Goal: Task Accomplishment & Management: Complete application form

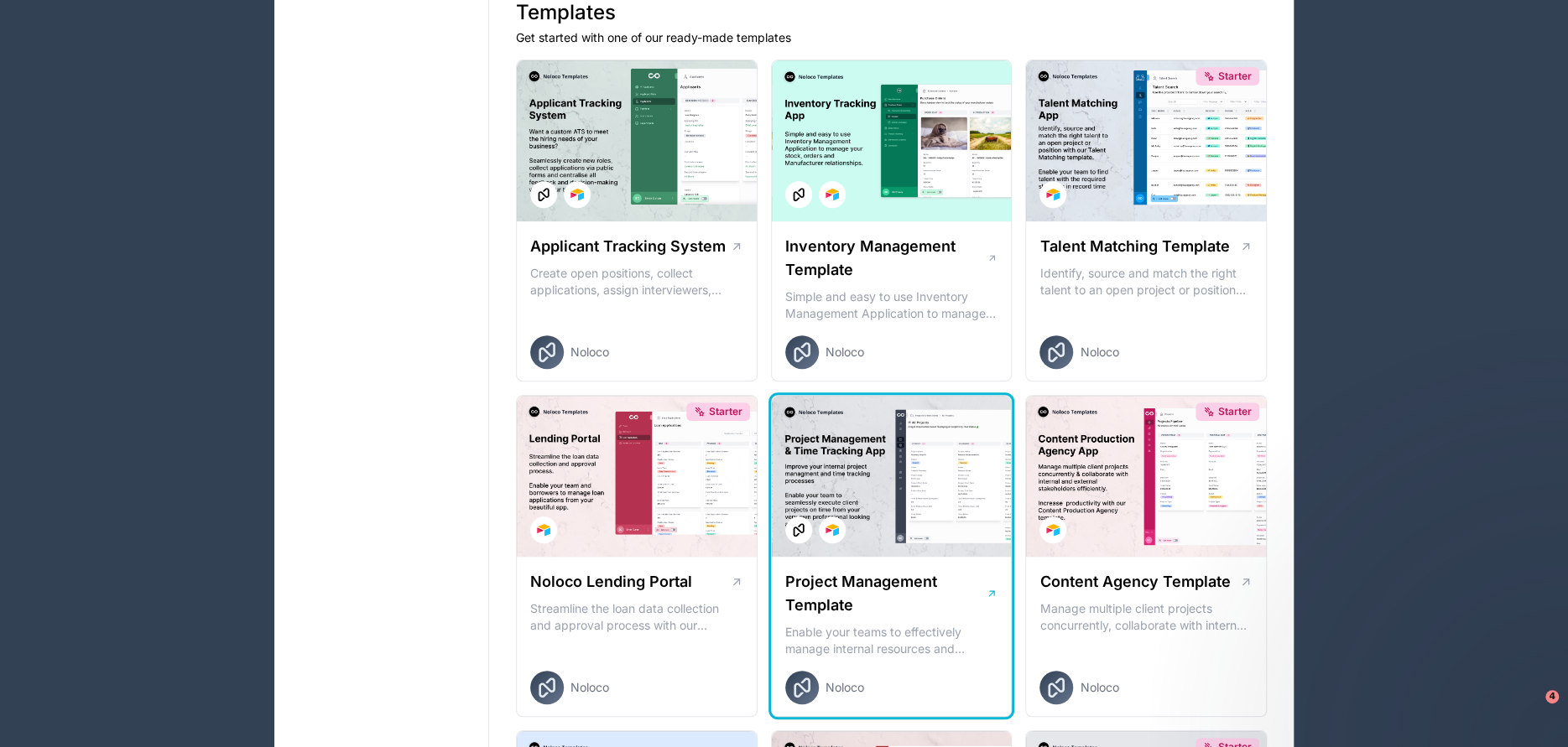
scroll to position [351, 0]
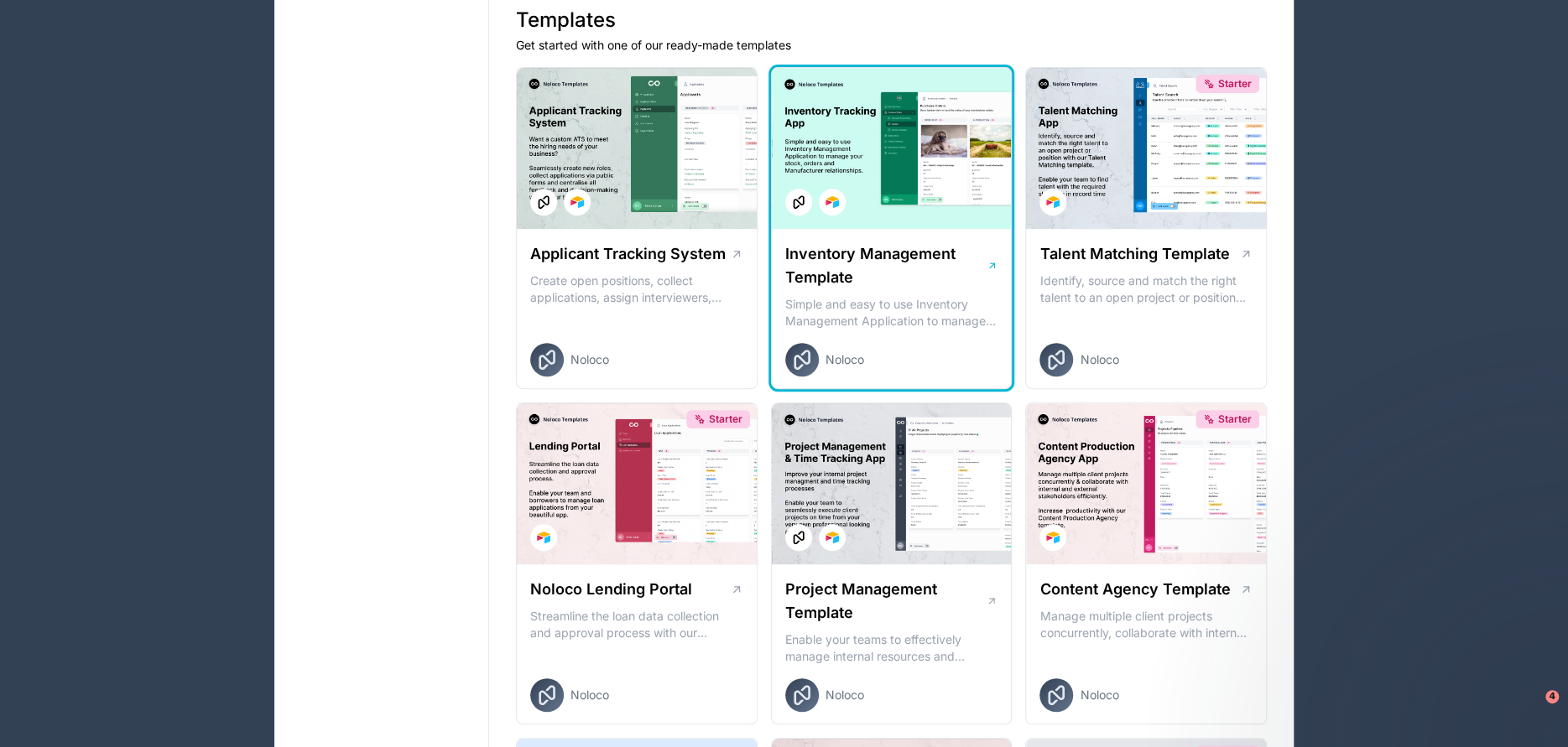
click at [896, 243] on h1 "Inventory Management Template" at bounding box center [886, 266] width 201 height 47
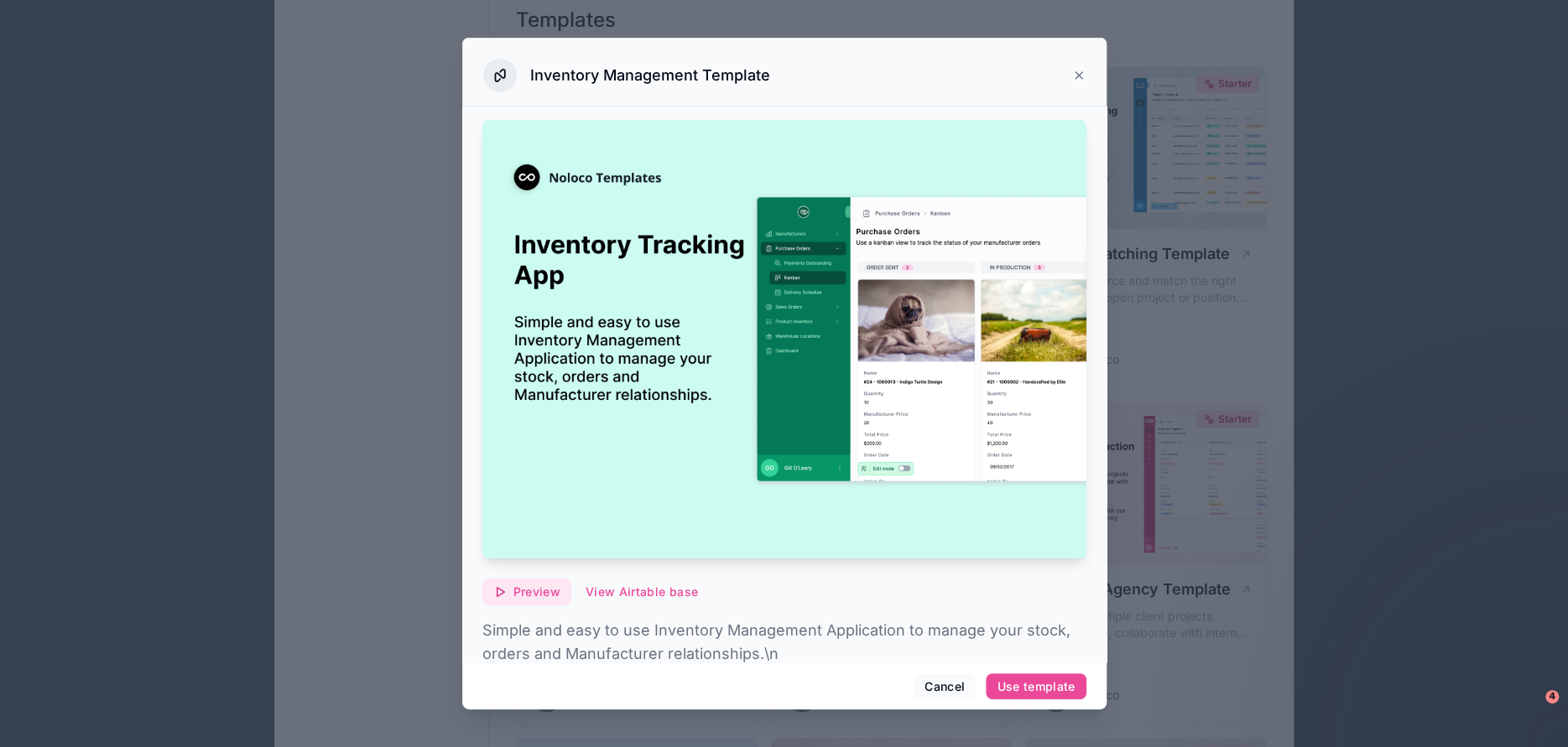
click at [510, 579] on button "Preview" at bounding box center [526, 592] width 89 height 27
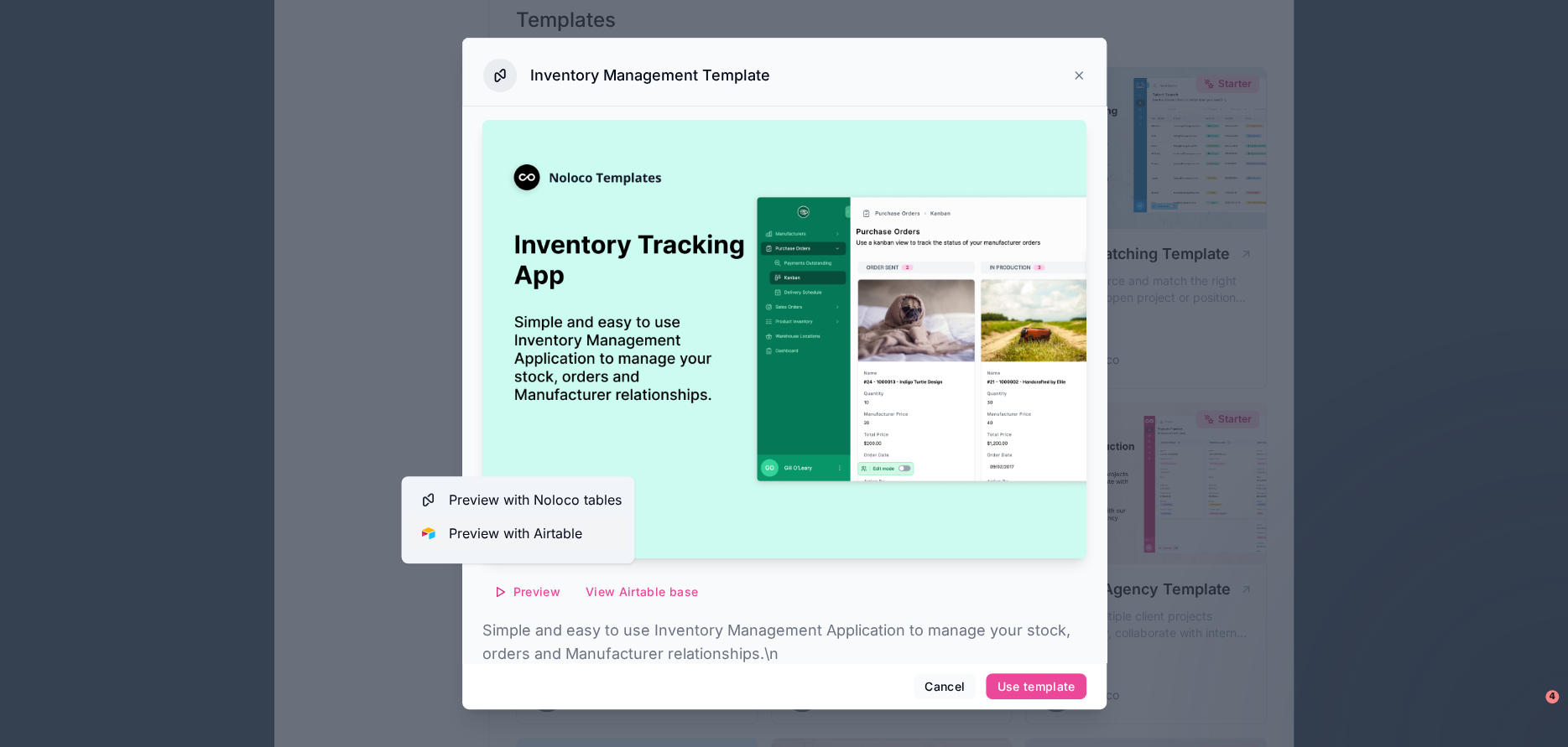
click at [490, 528] on span "Preview with Airtable" at bounding box center [514, 534] width 133 height 20
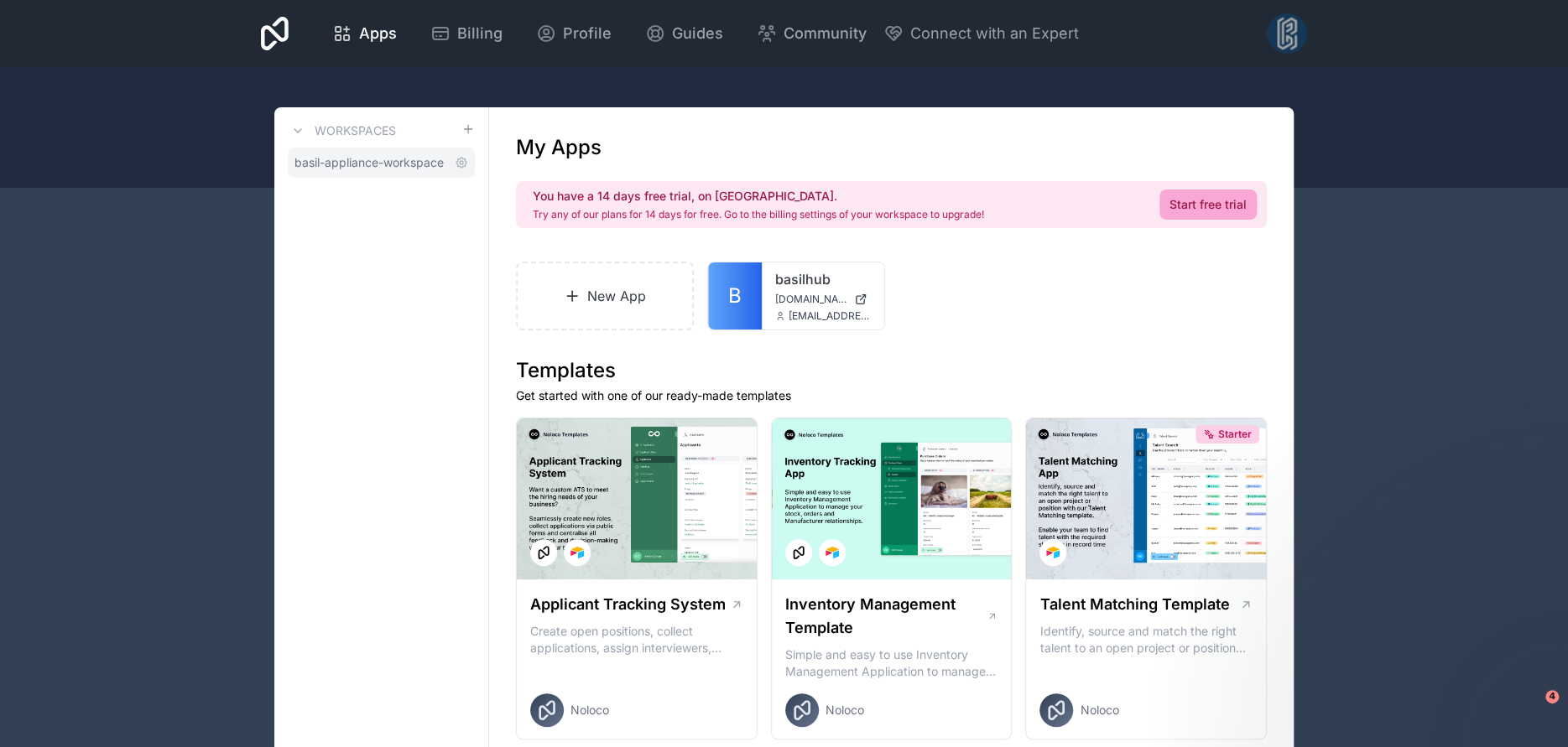
click at [370, 160] on span "basil-appliance-workspace" at bounding box center [369, 163] width 150 height 17
click at [626, 319] on link "New App" at bounding box center [605, 295] width 178 height 68
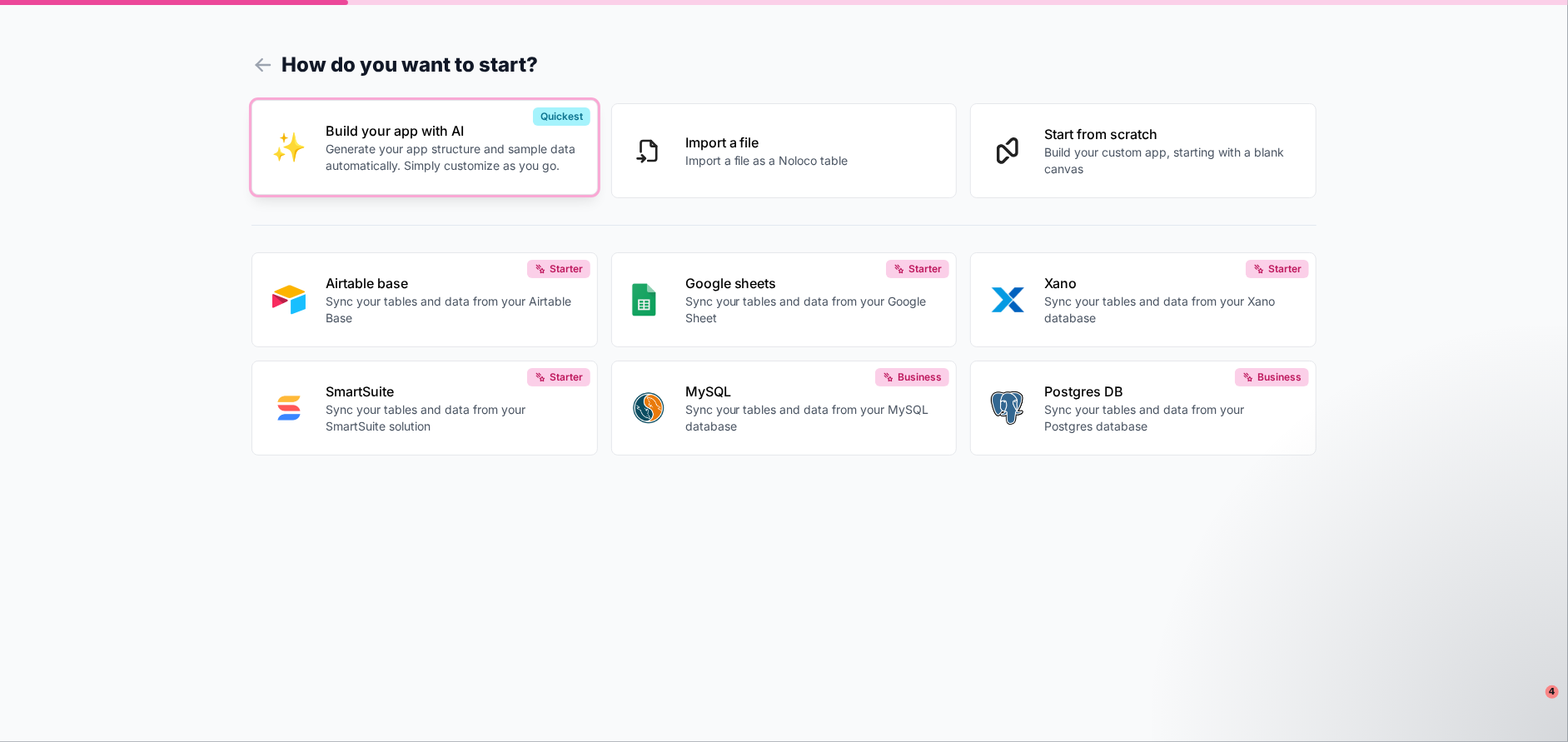
click at [363, 130] on p "Build your app with AI" at bounding box center [451, 131] width 251 height 20
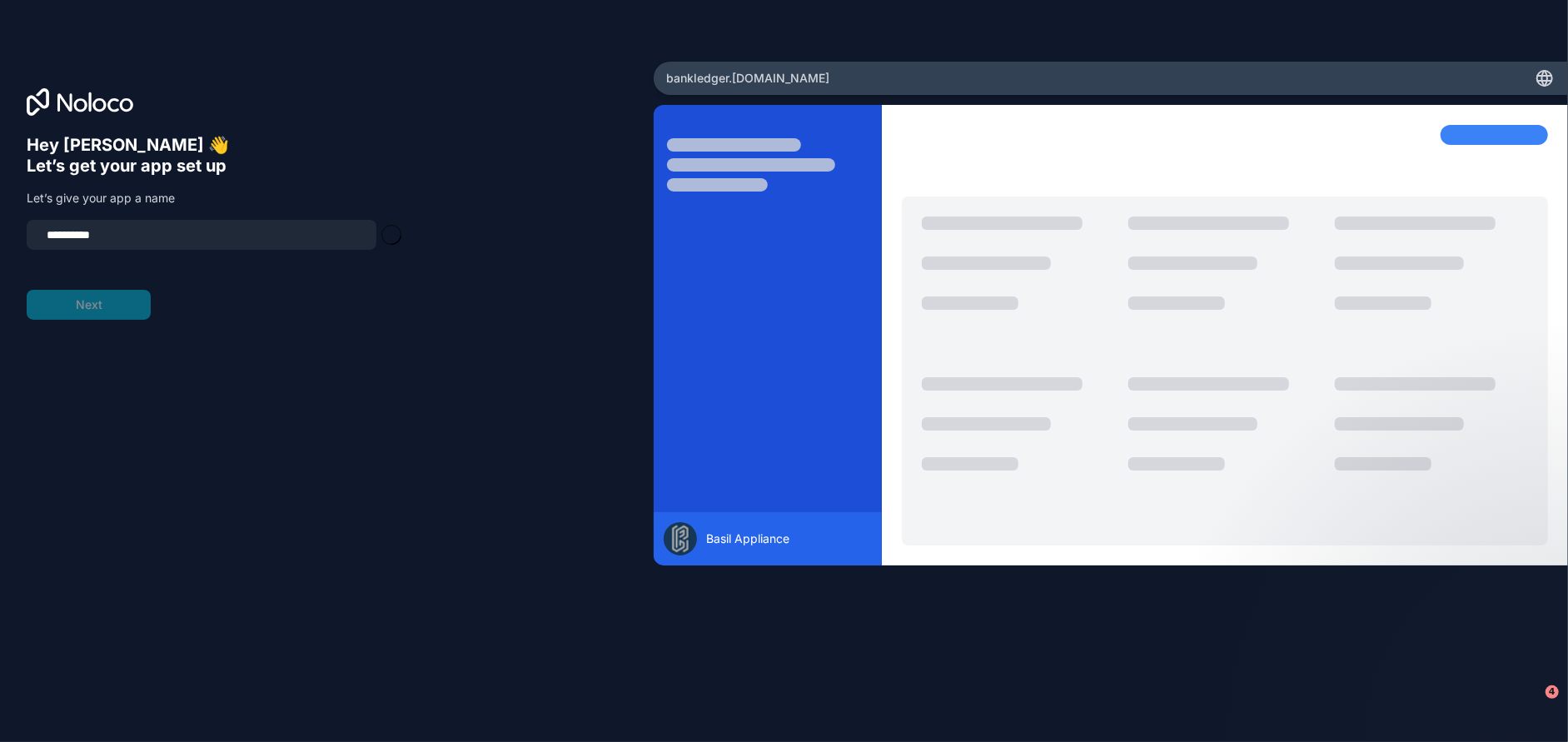
type input "**********"
click at [87, 305] on button "Next" at bounding box center [88, 305] width 124 height 30
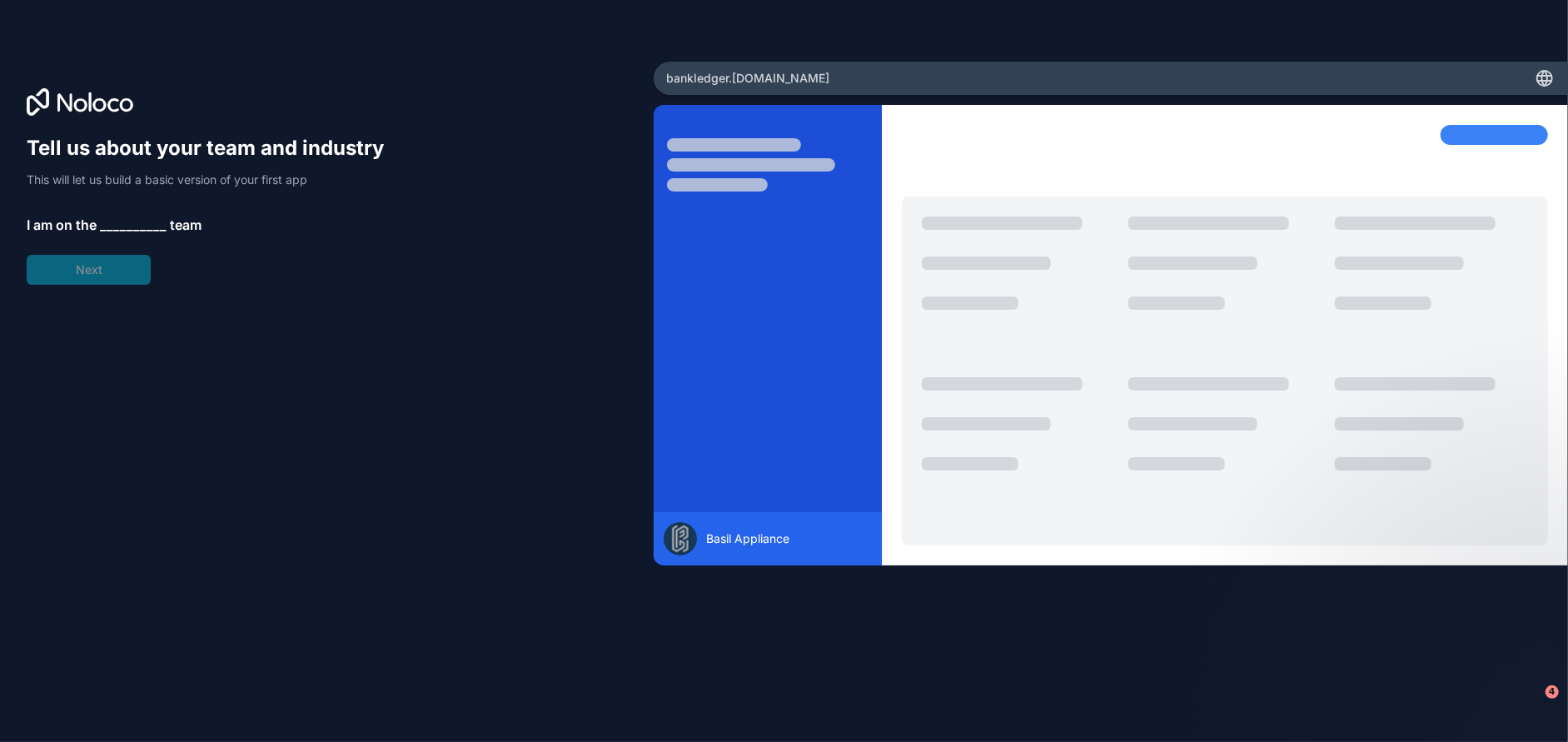
click at [84, 217] on span "I am on the" at bounding box center [61, 225] width 70 height 20
click at [102, 222] on span "__________" at bounding box center [133, 225] width 67 height 20
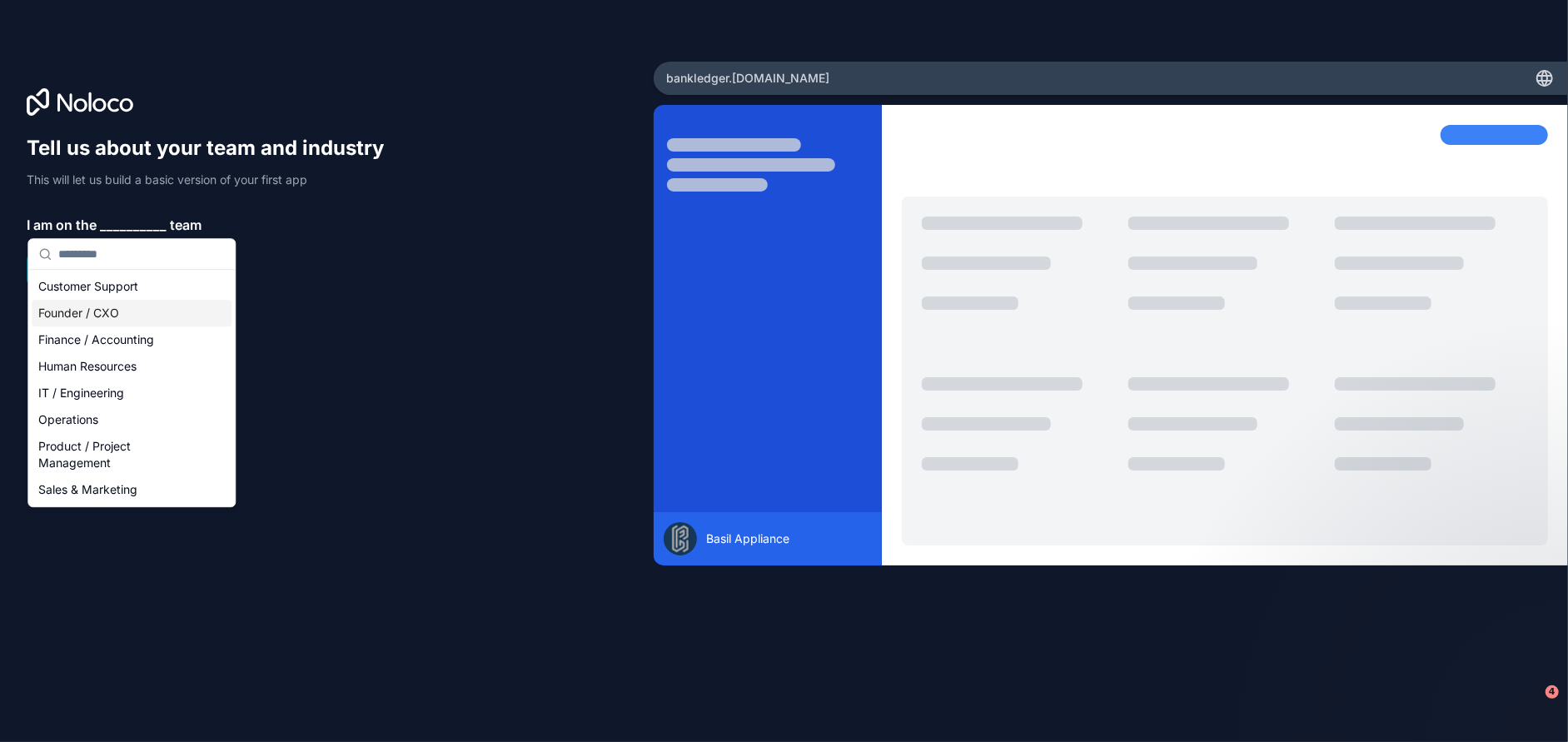
click at [122, 318] on div "Founder / CXO" at bounding box center [132, 313] width 200 height 27
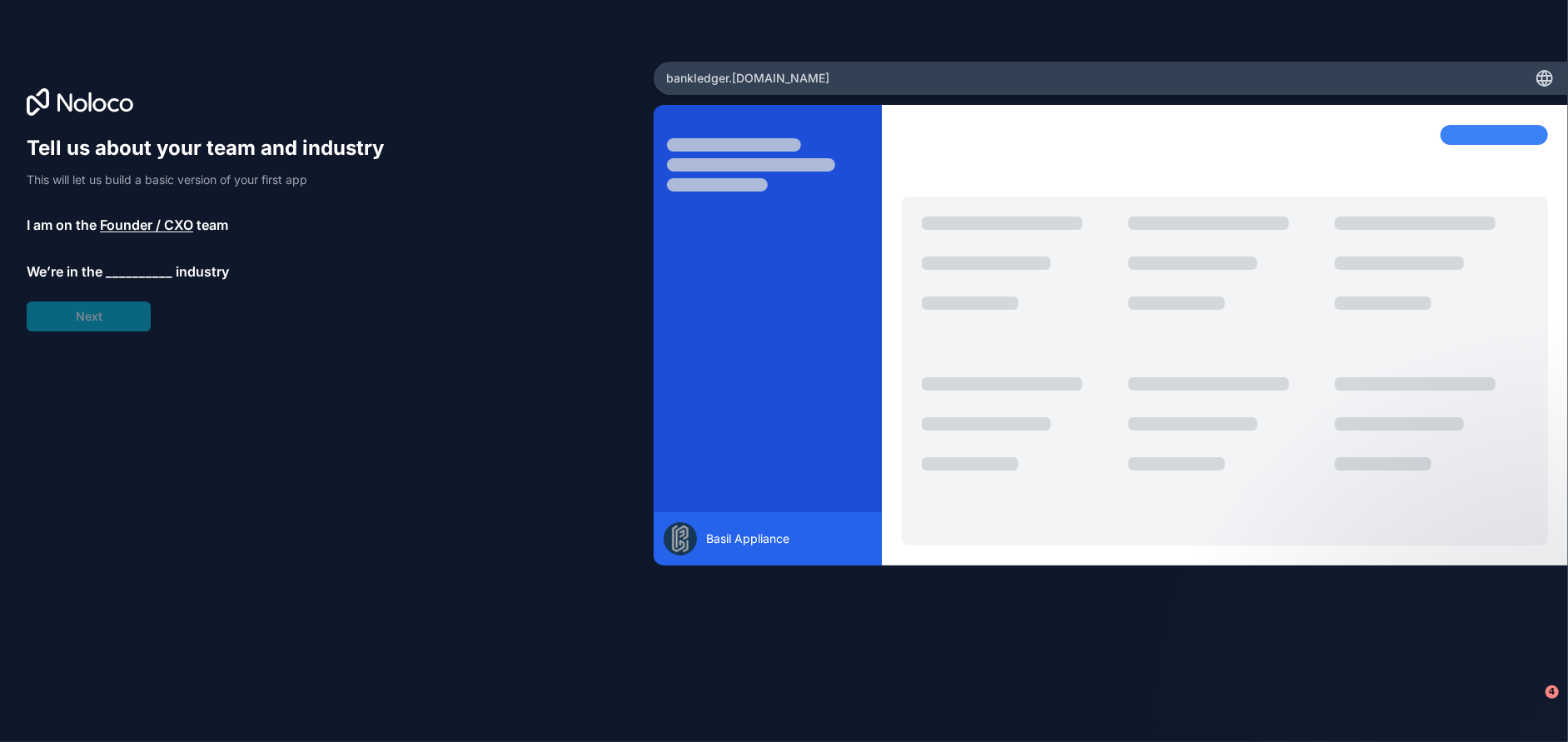
click at [136, 272] on span "__________" at bounding box center [138, 271] width 67 height 20
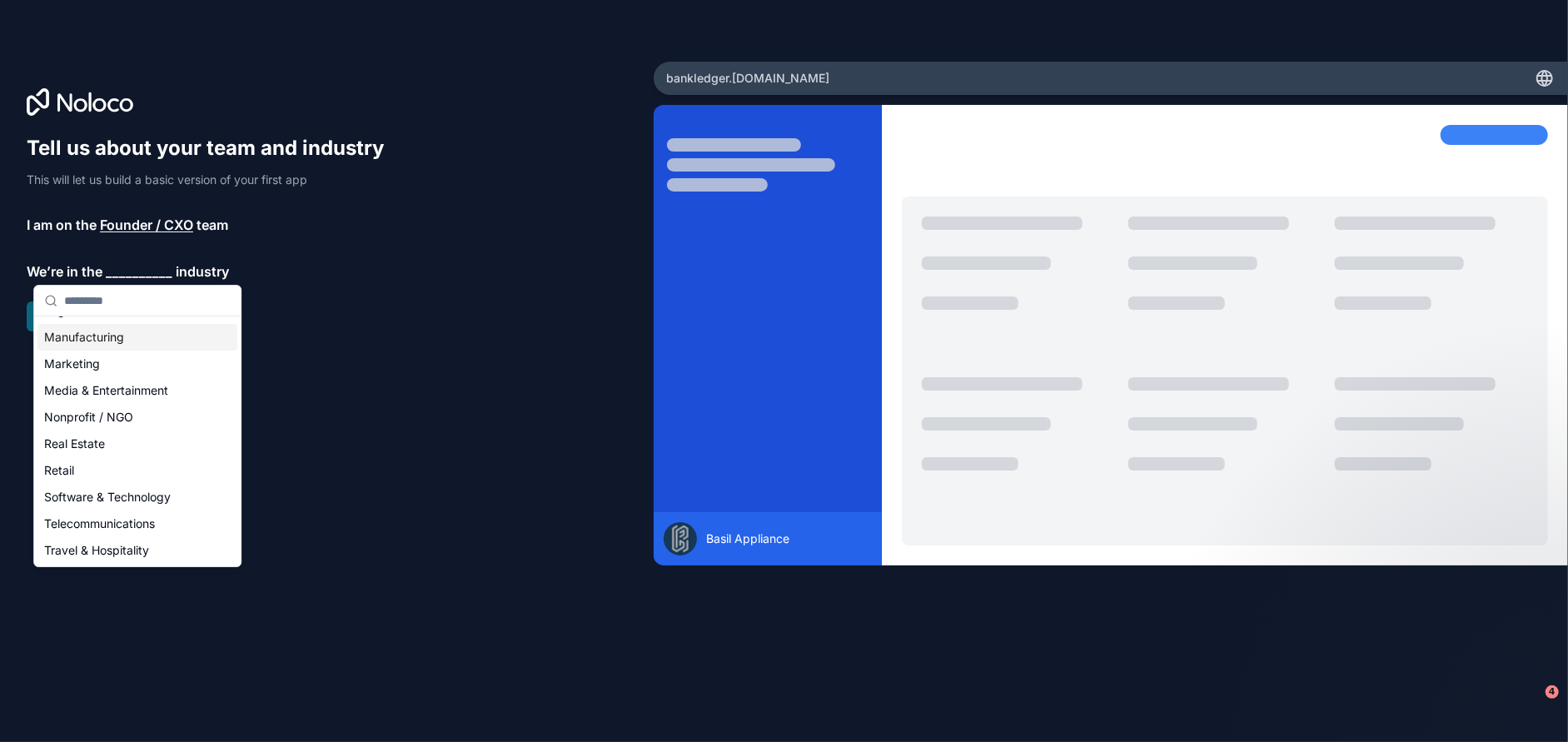
scroll to position [205, 0]
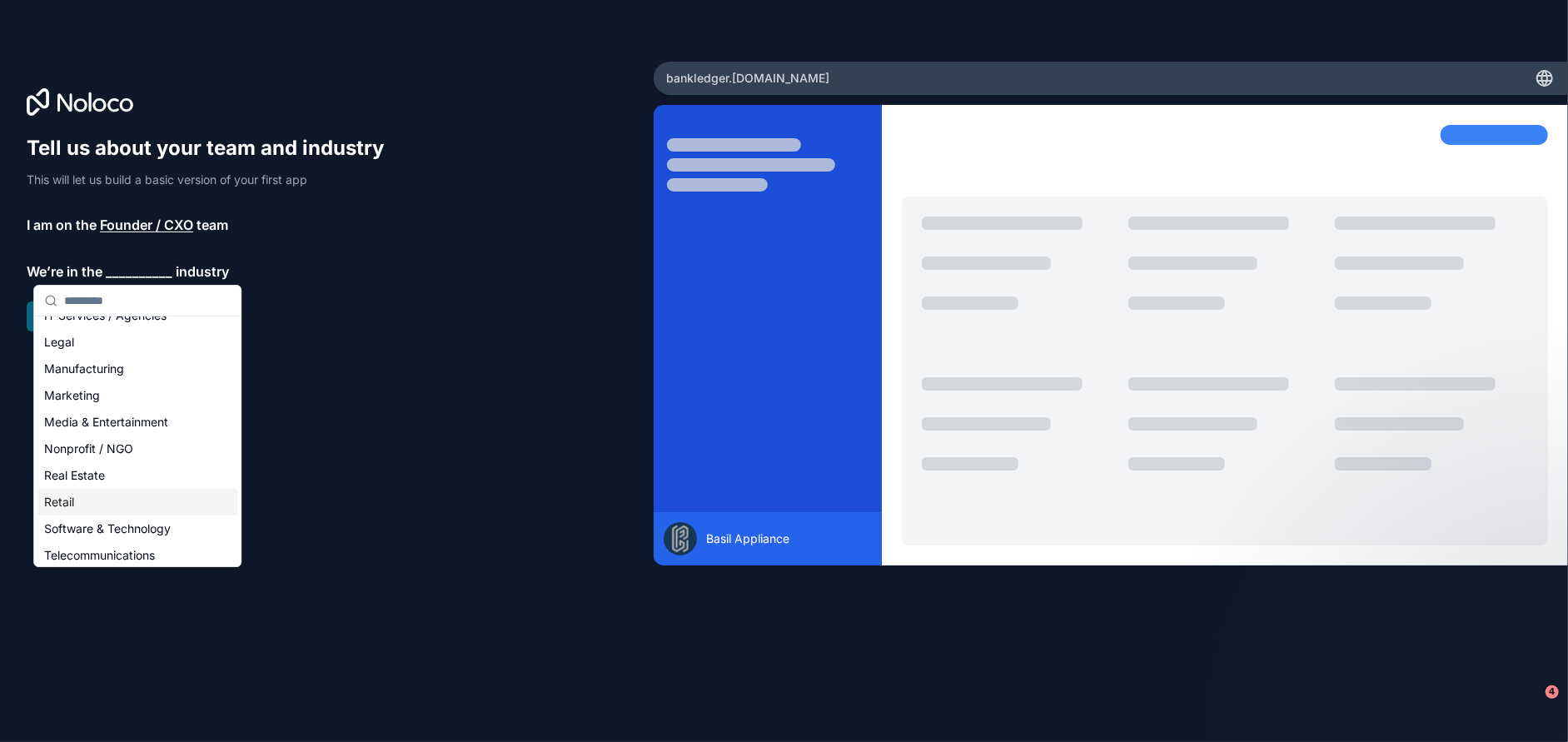
click at [83, 505] on div "Retail" at bounding box center [138, 502] width 200 height 27
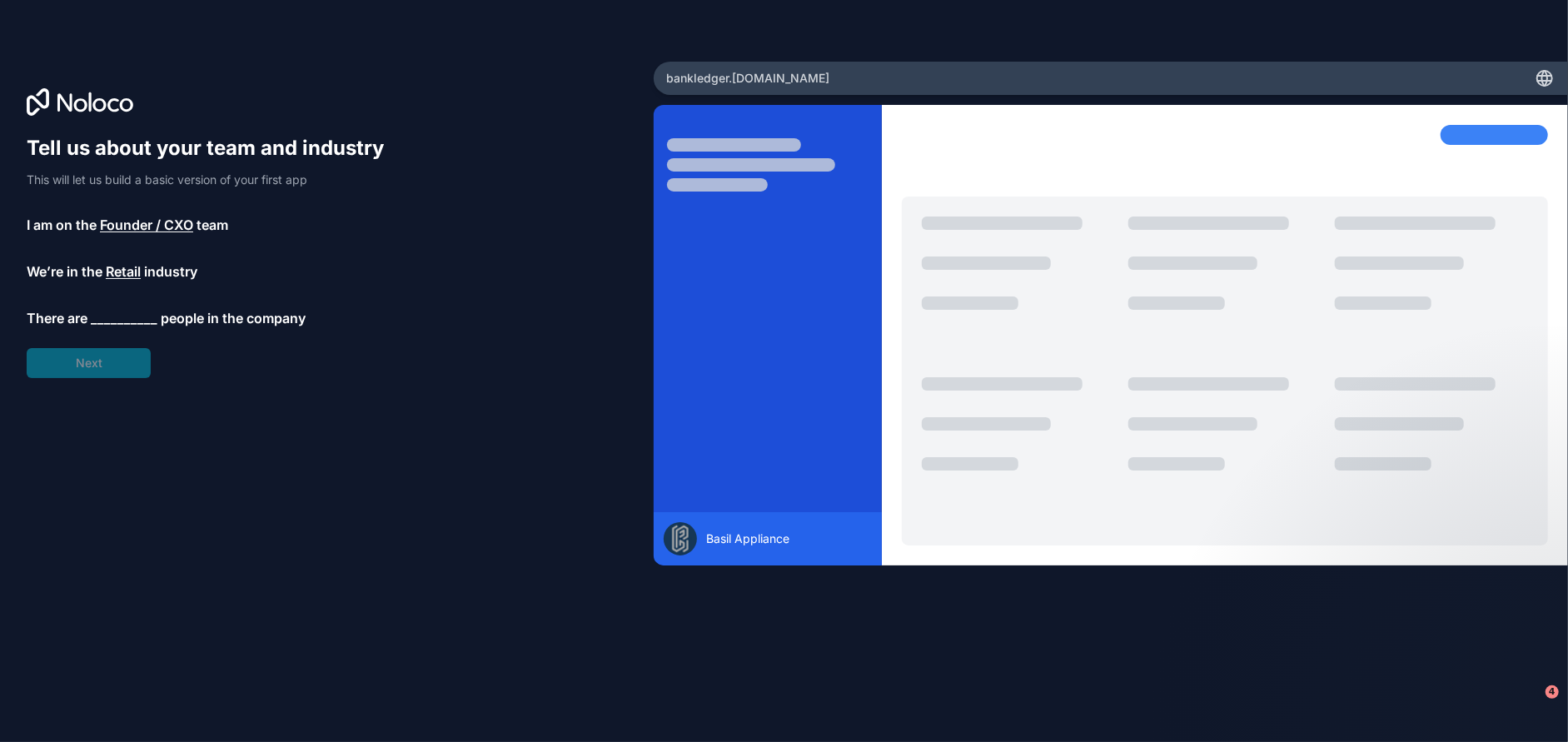
click at [116, 318] on span "__________" at bounding box center [124, 318] width 67 height 20
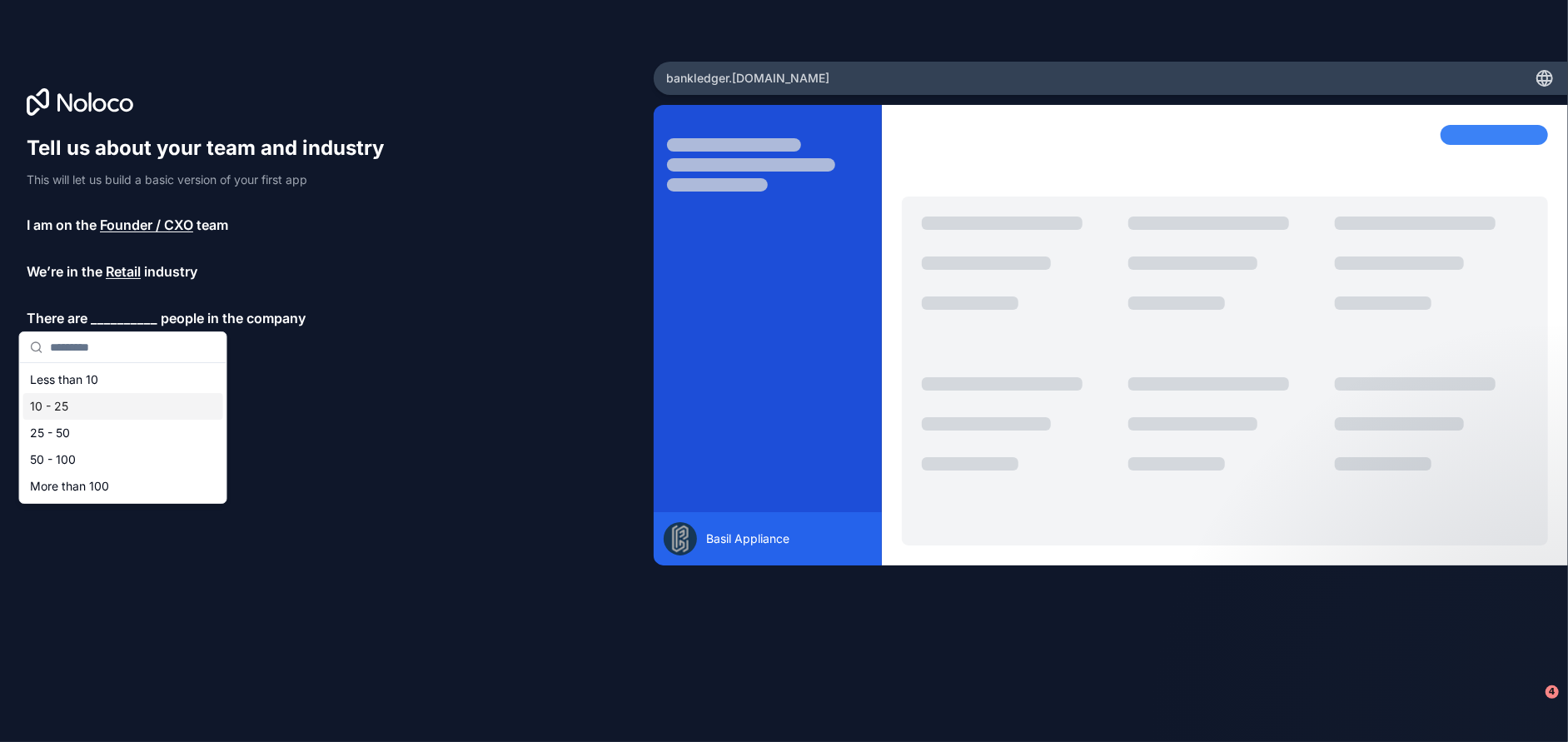
click at [99, 406] on div "10 - 25" at bounding box center [123, 406] width 200 height 27
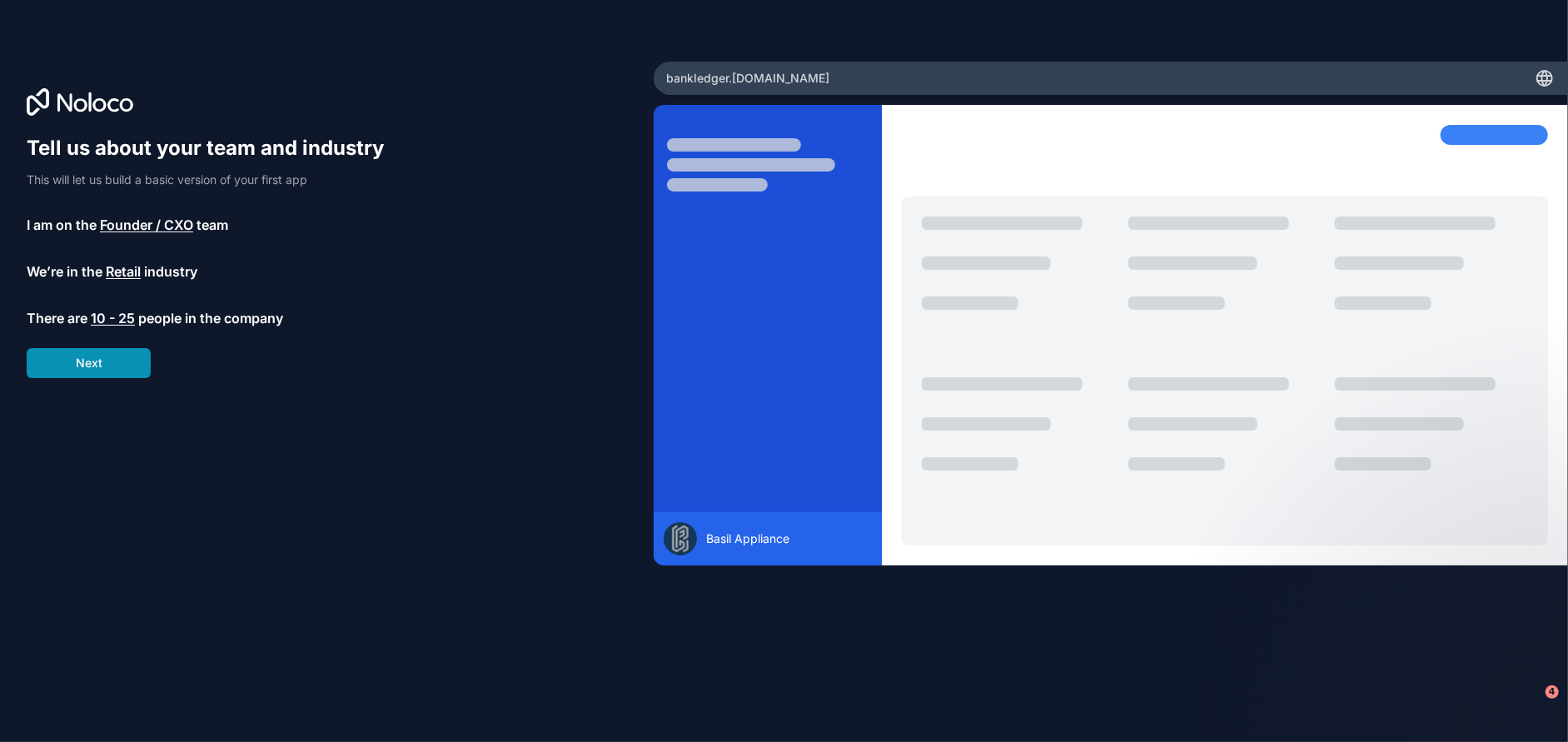
click at [95, 363] on button "Next" at bounding box center [88, 363] width 124 height 30
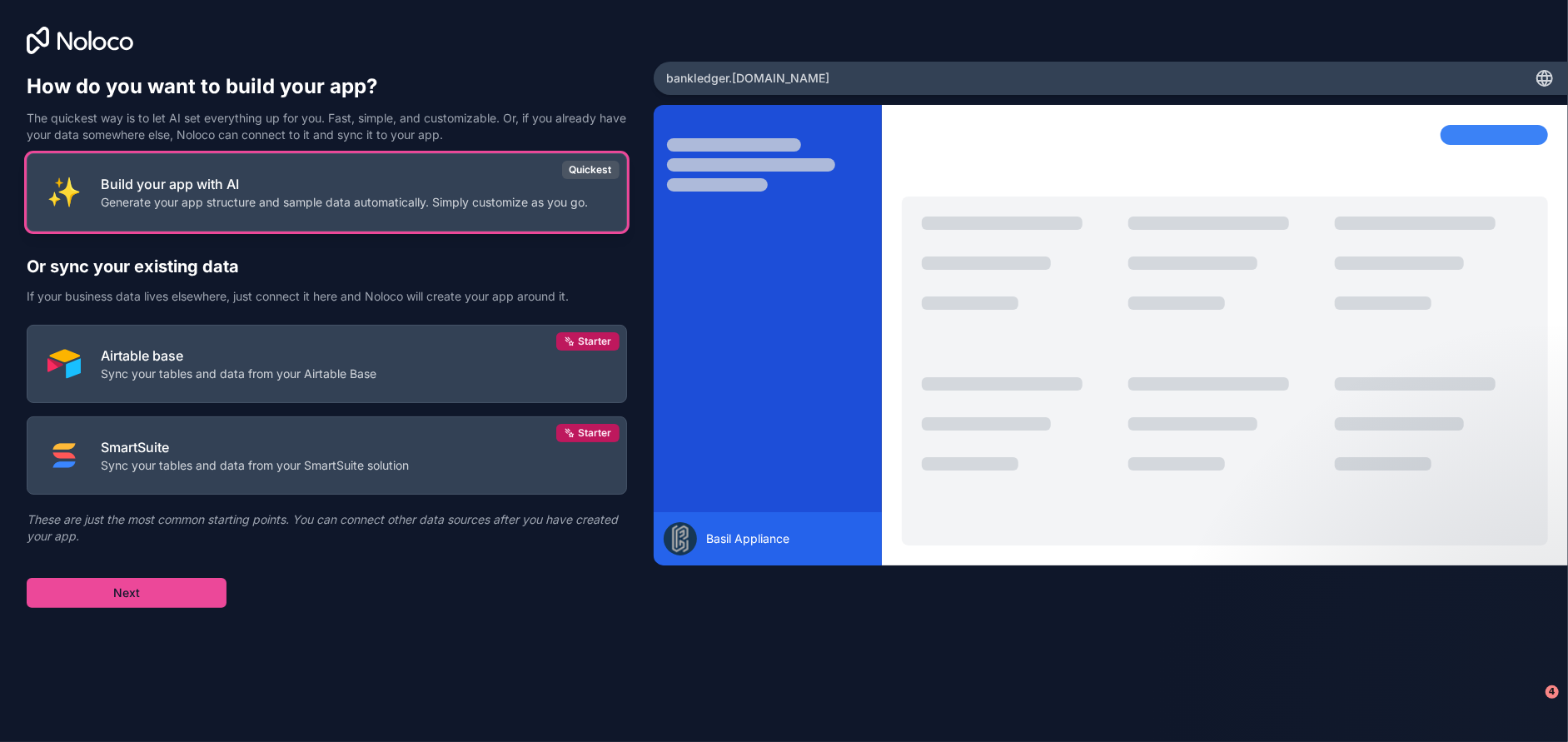
click at [258, 177] on p "Build your app with AI" at bounding box center [344, 184] width 487 height 20
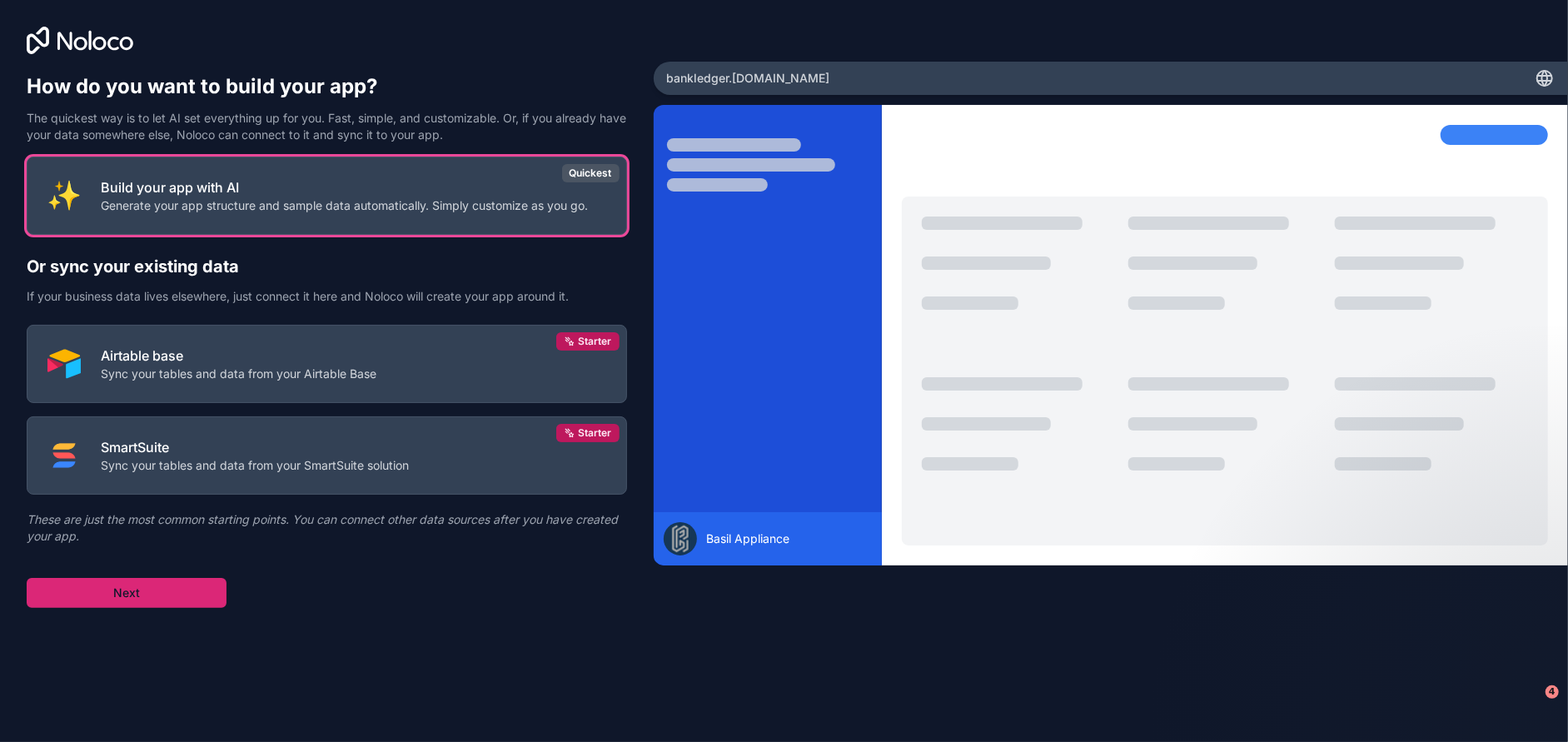
click at [146, 595] on button "Next" at bounding box center [127, 592] width 200 height 30
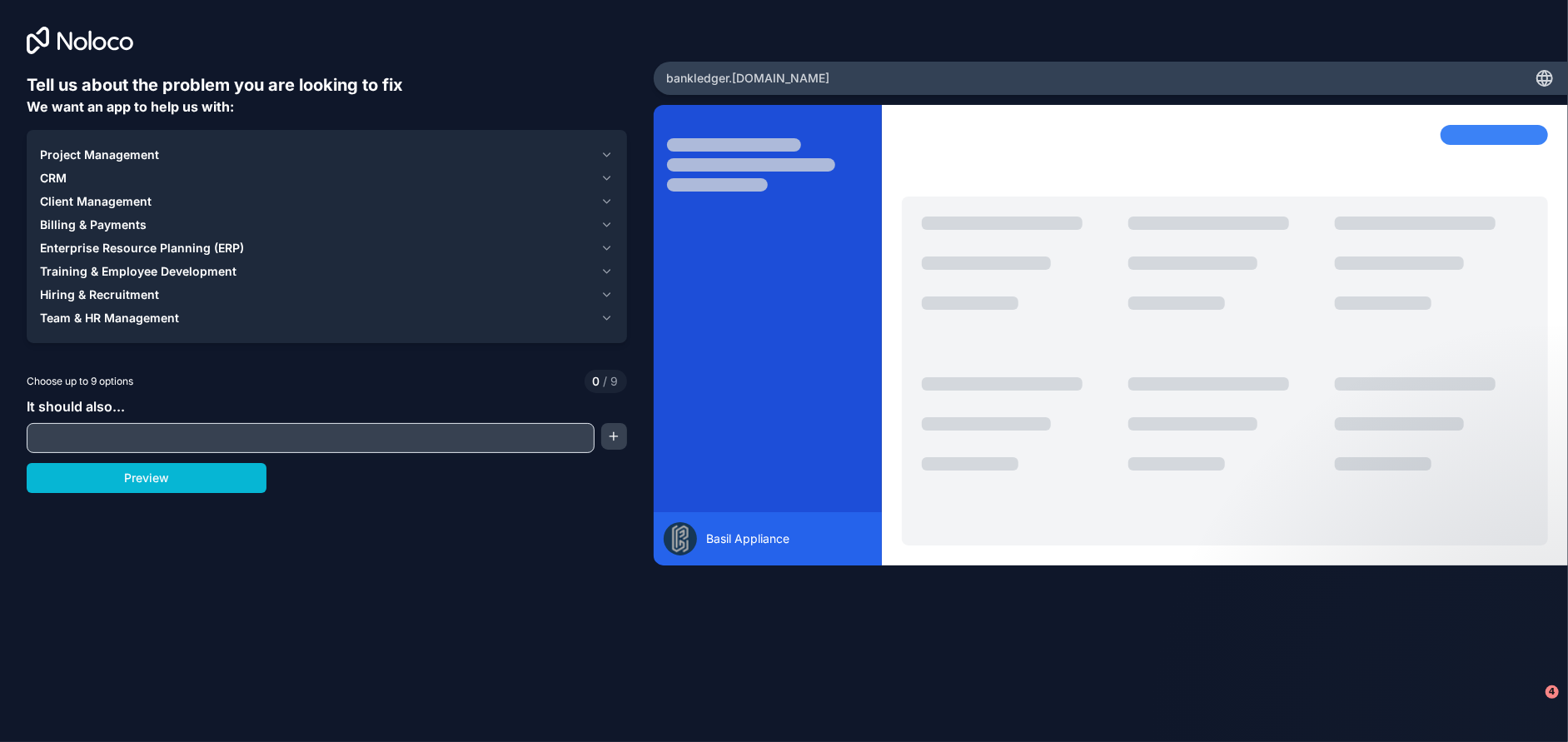
click at [156, 438] on input "text" at bounding box center [311, 437] width 559 height 23
click at [602, 151] on icon "button" at bounding box center [607, 155] width 13 height 14
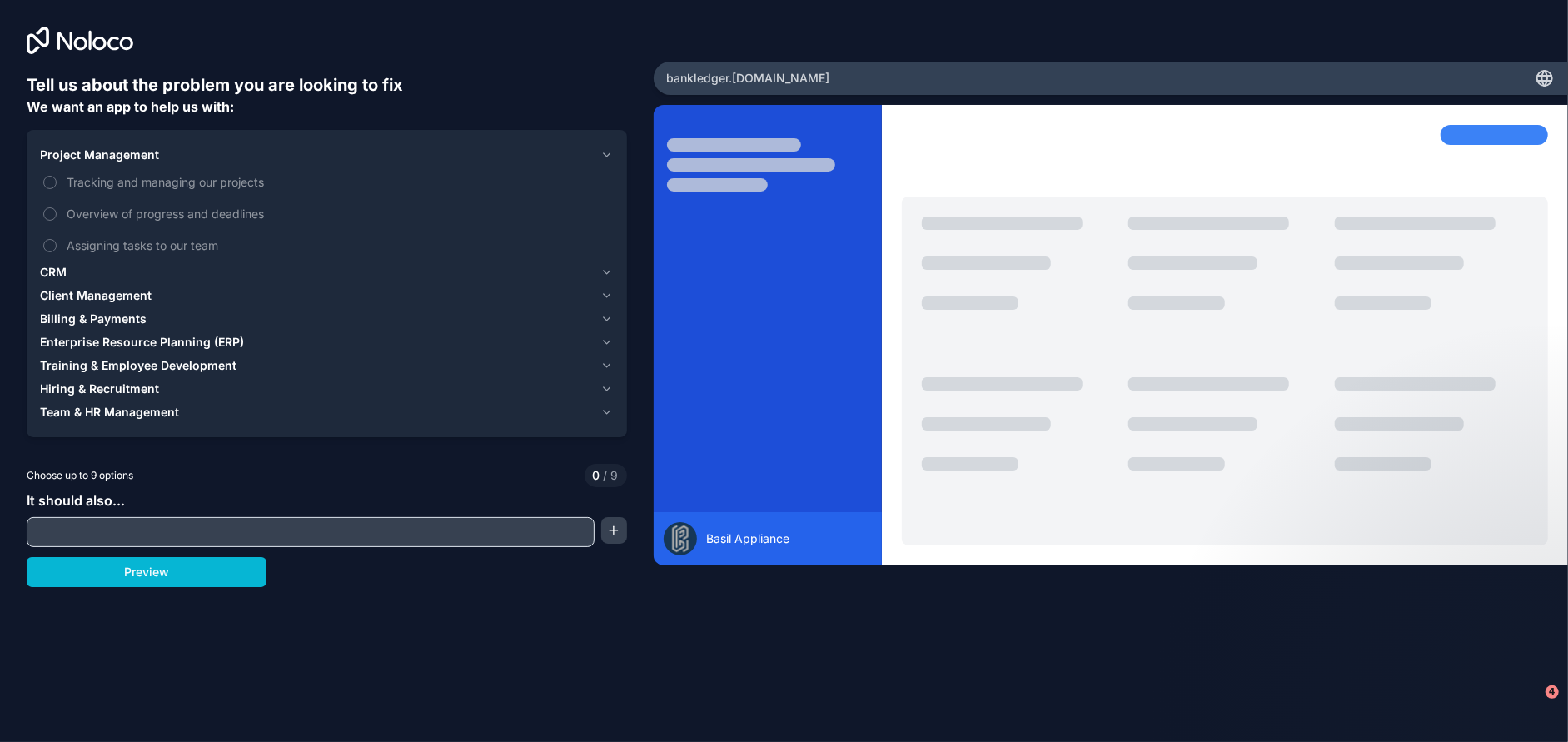
click at [601, 271] on icon "button" at bounding box center [607, 272] width 13 height 14
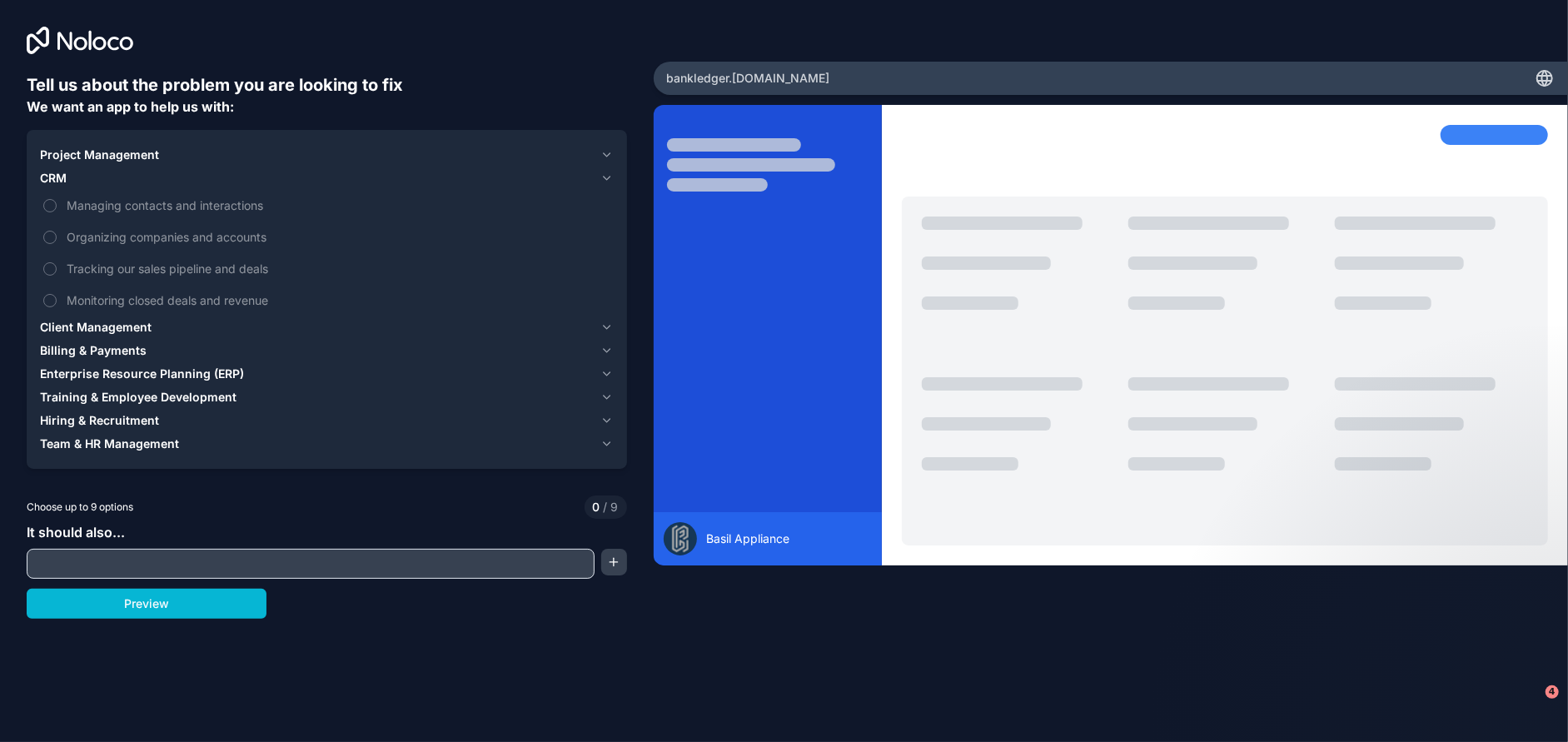
click at [605, 325] on icon "button" at bounding box center [607, 327] width 13 height 14
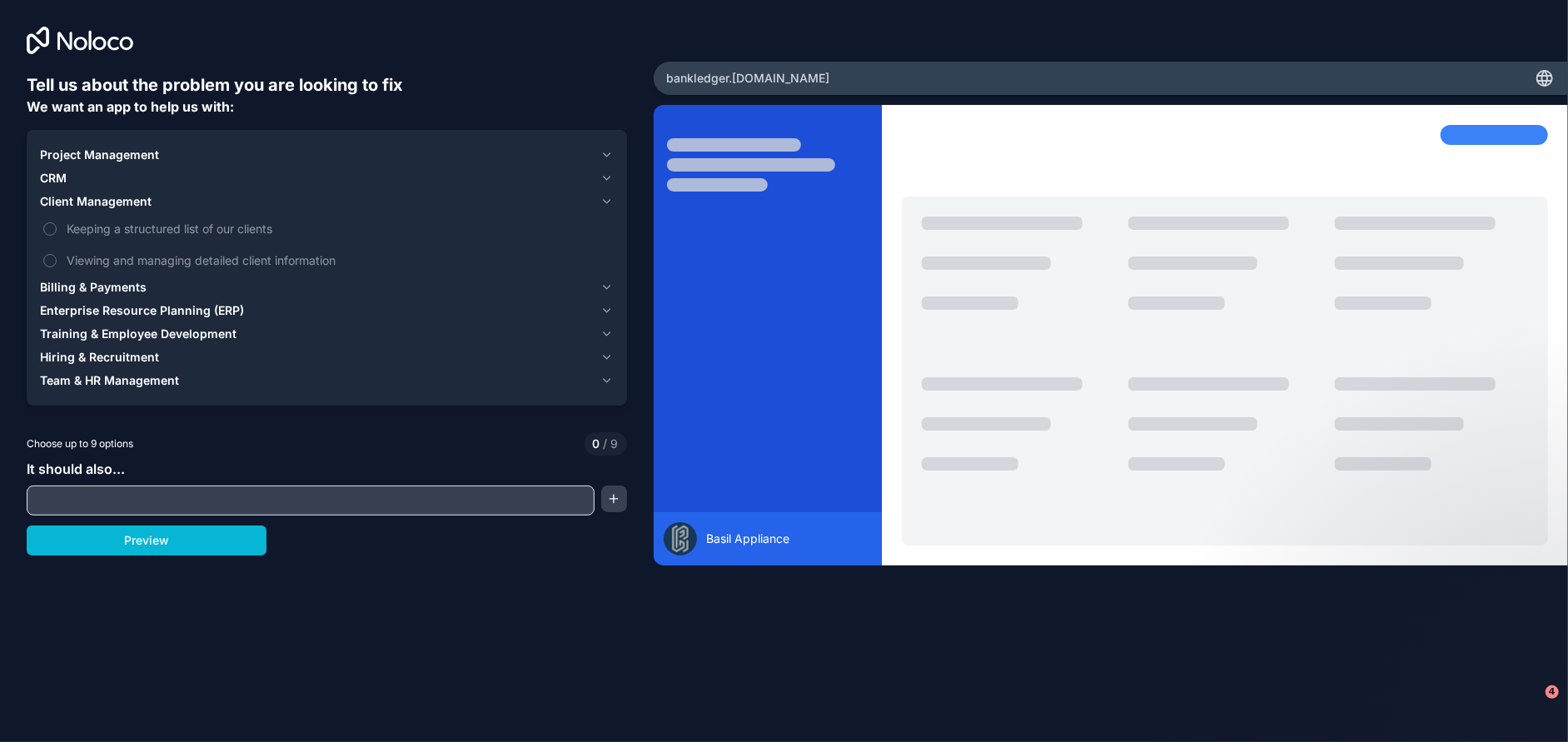
click at [606, 285] on icon "button" at bounding box center [607, 287] width 13 height 14
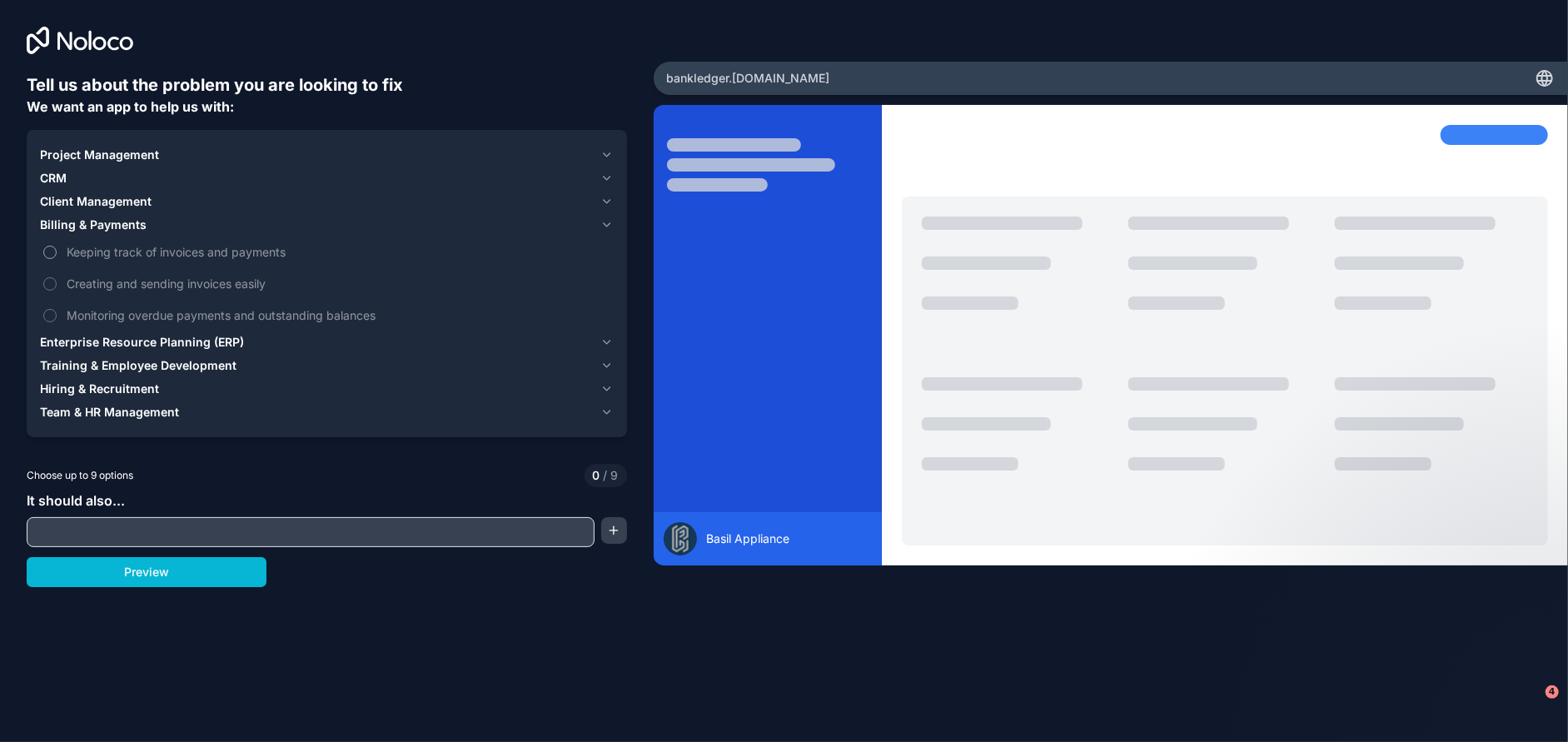
click at [149, 257] on span "Keeping track of invoices and payments" at bounding box center [338, 251] width 544 height 17
click at [57, 257] on button "Keeping track of invoices and payments" at bounding box center [50, 252] width 14 height 14
click at [141, 278] on span "Creating and sending invoices easily" at bounding box center [338, 283] width 544 height 17
click at [57, 278] on button "Creating and sending invoices easily" at bounding box center [50, 283] width 14 height 14
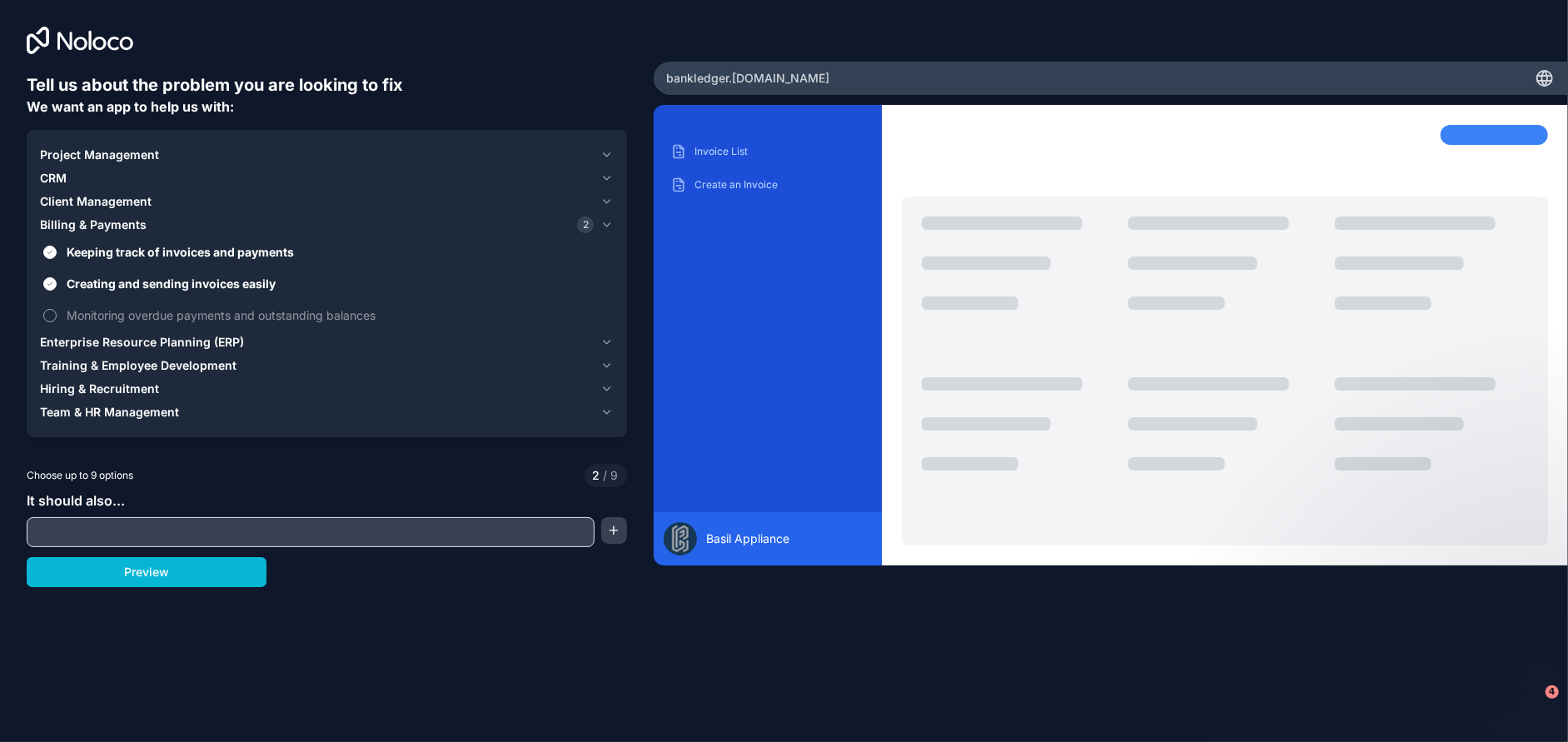
click at [167, 316] on span "Monitoring overdue payments and outstanding balances" at bounding box center [338, 315] width 544 height 17
click at [57, 316] on button "Monitoring overdue payments and outstanding balances" at bounding box center [50, 316] width 14 height 14
click at [603, 337] on icon "button" at bounding box center [607, 342] width 13 height 14
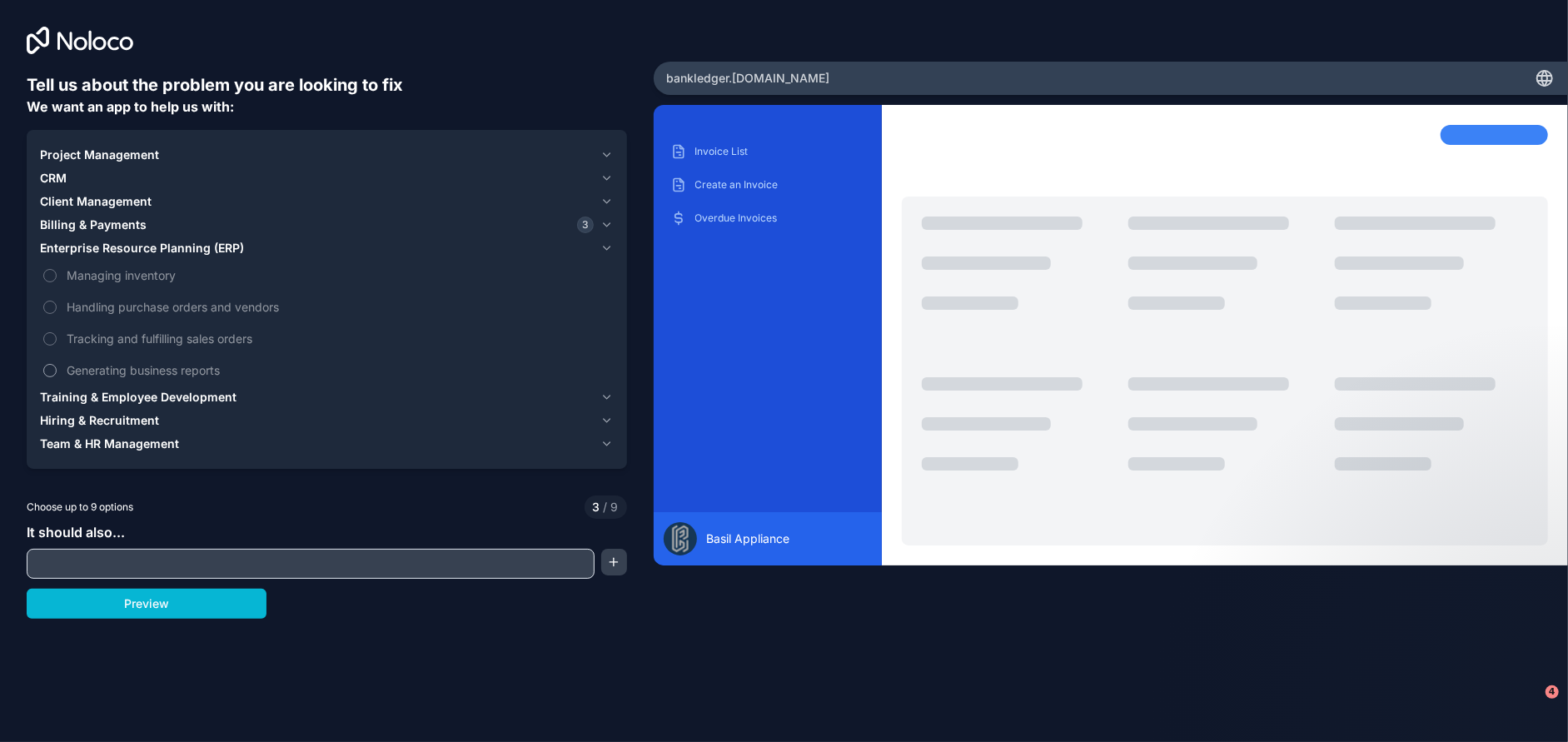
click at [133, 363] on span "Generating business reports" at bounding box center [338, 370] width 544 height 17
click at [57, 364] on button "Generating business reports" at bounding box center [50, 371] width 14 height 14
click at [601, 395] on icon "button" at bounding box center [607, 397] width 13 height 14
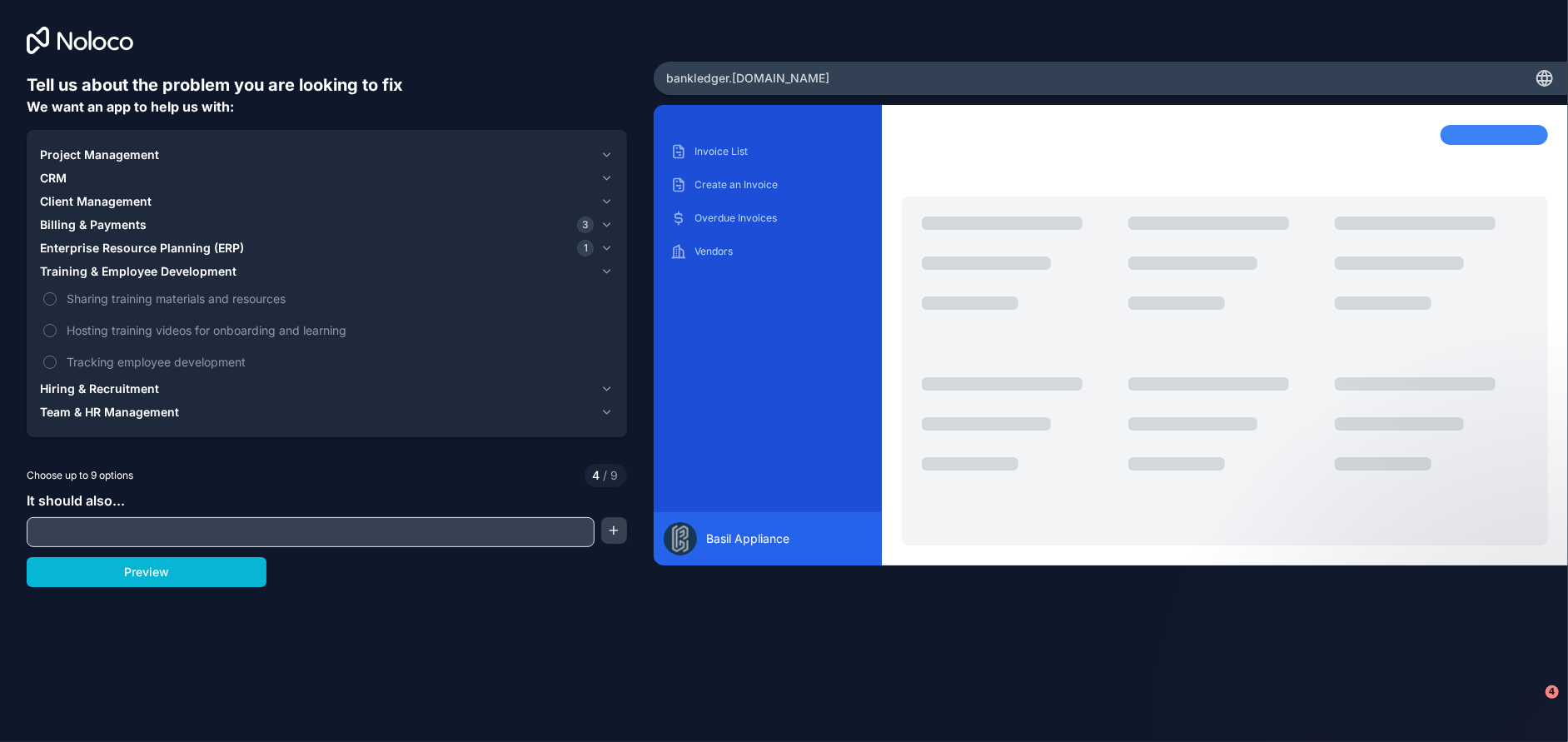
click at [607, 389] on icon "button" at bounding box center [607, 389] width 13 height 14
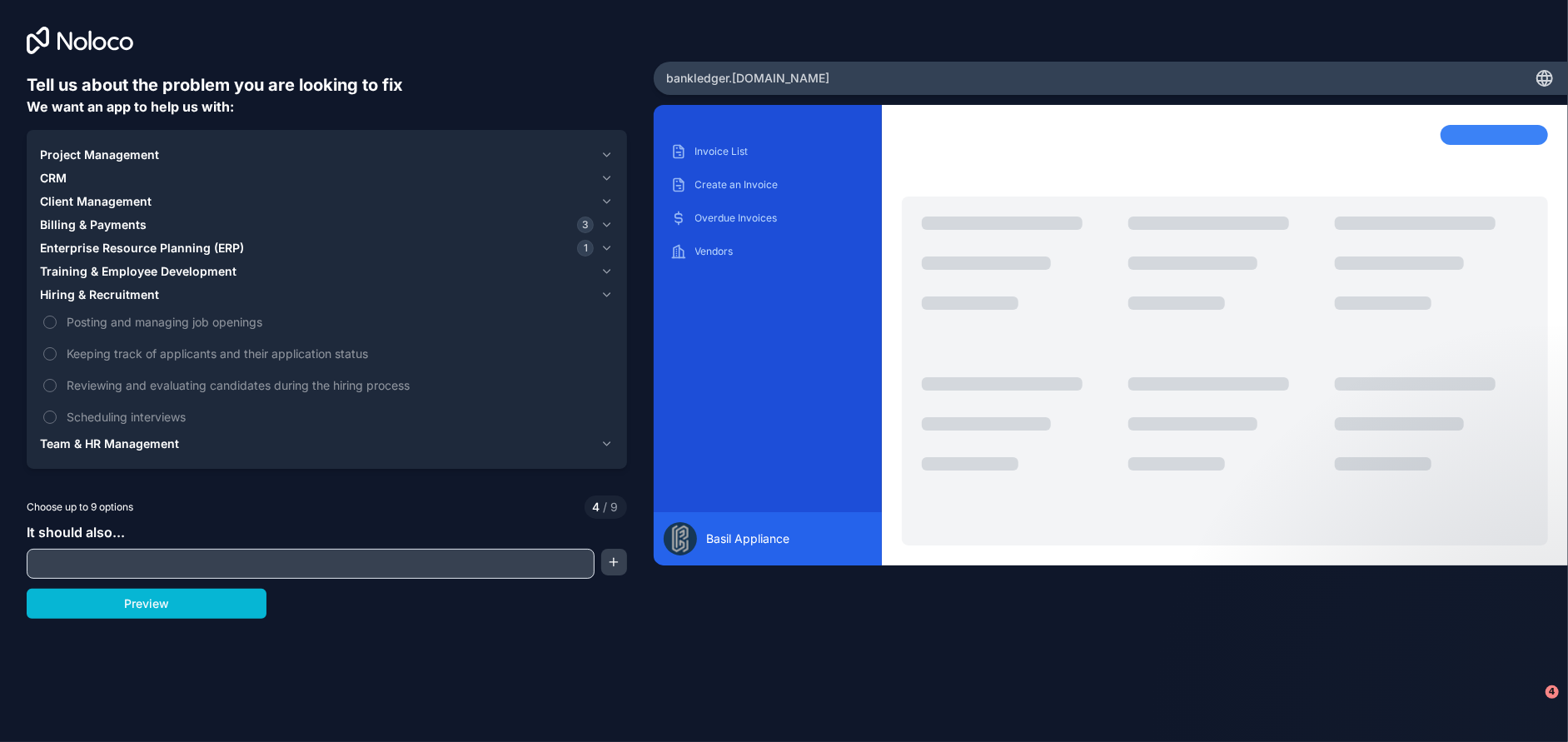
click at [606, 150] on icon "button" at bounding box center [607, 155] width 13 height 14
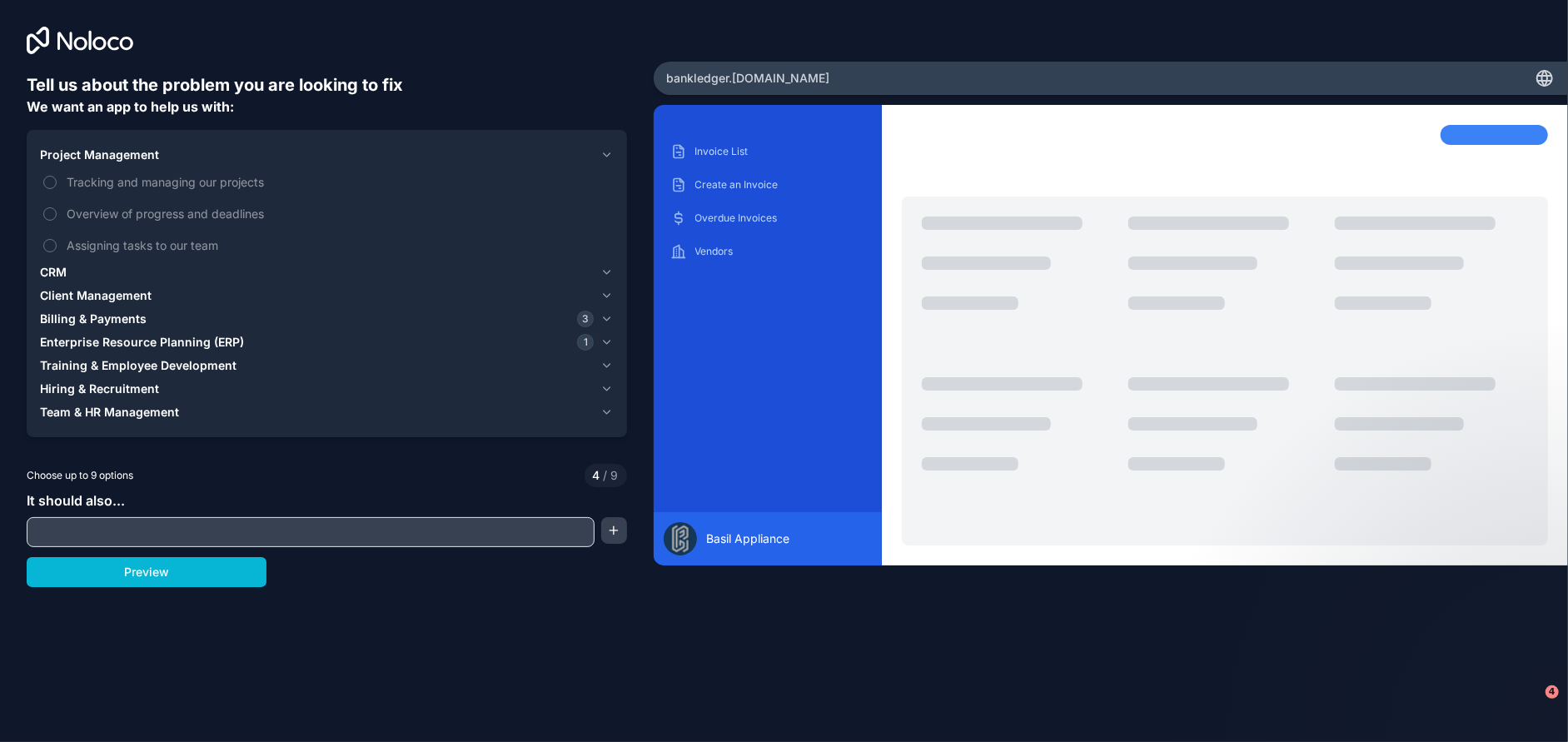
click at [604, 314] on icon "button" at bounding box center [607, 319] width 13 height 14
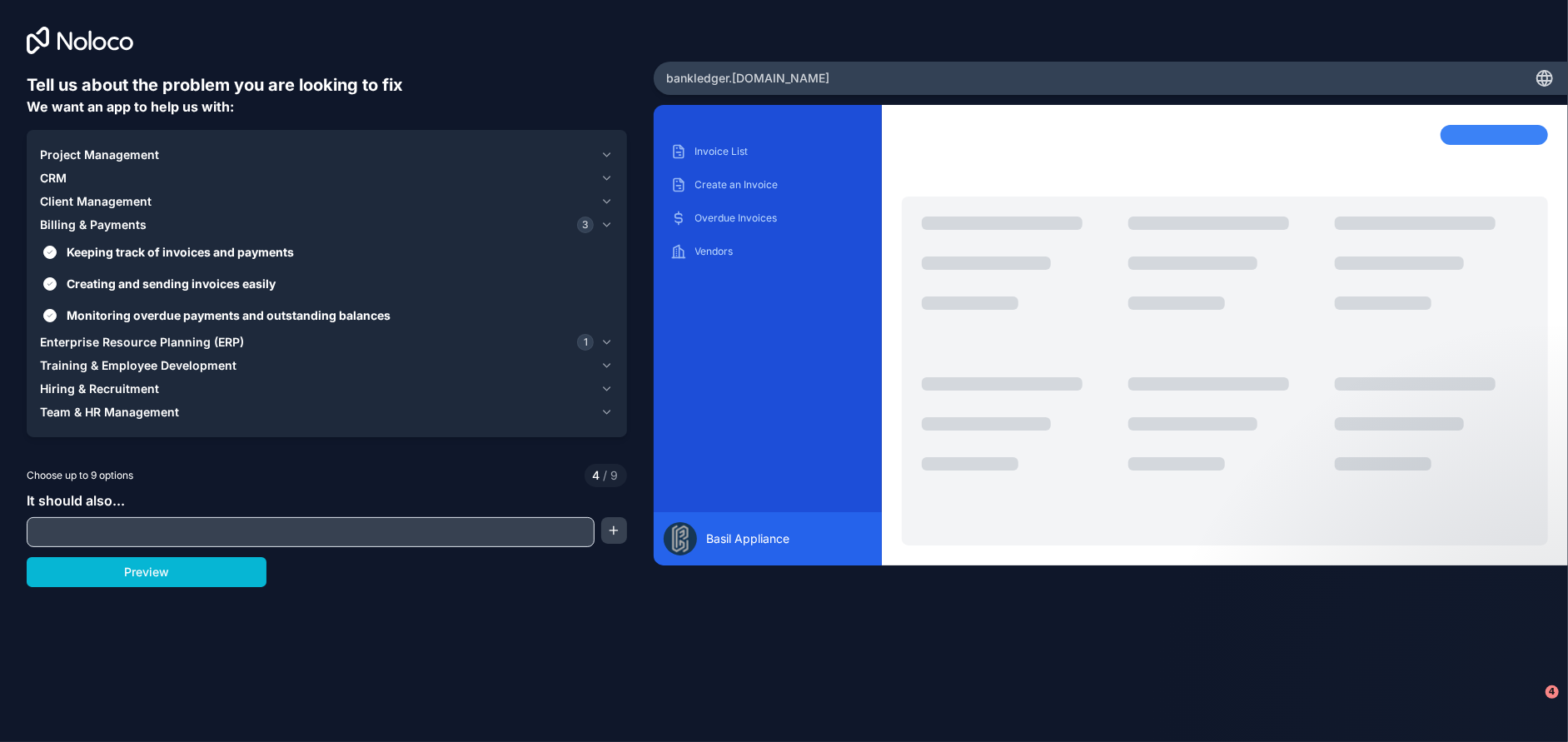
click at [607, 392] on icon "button" at bounding box center [607, 389] width 13 height 14
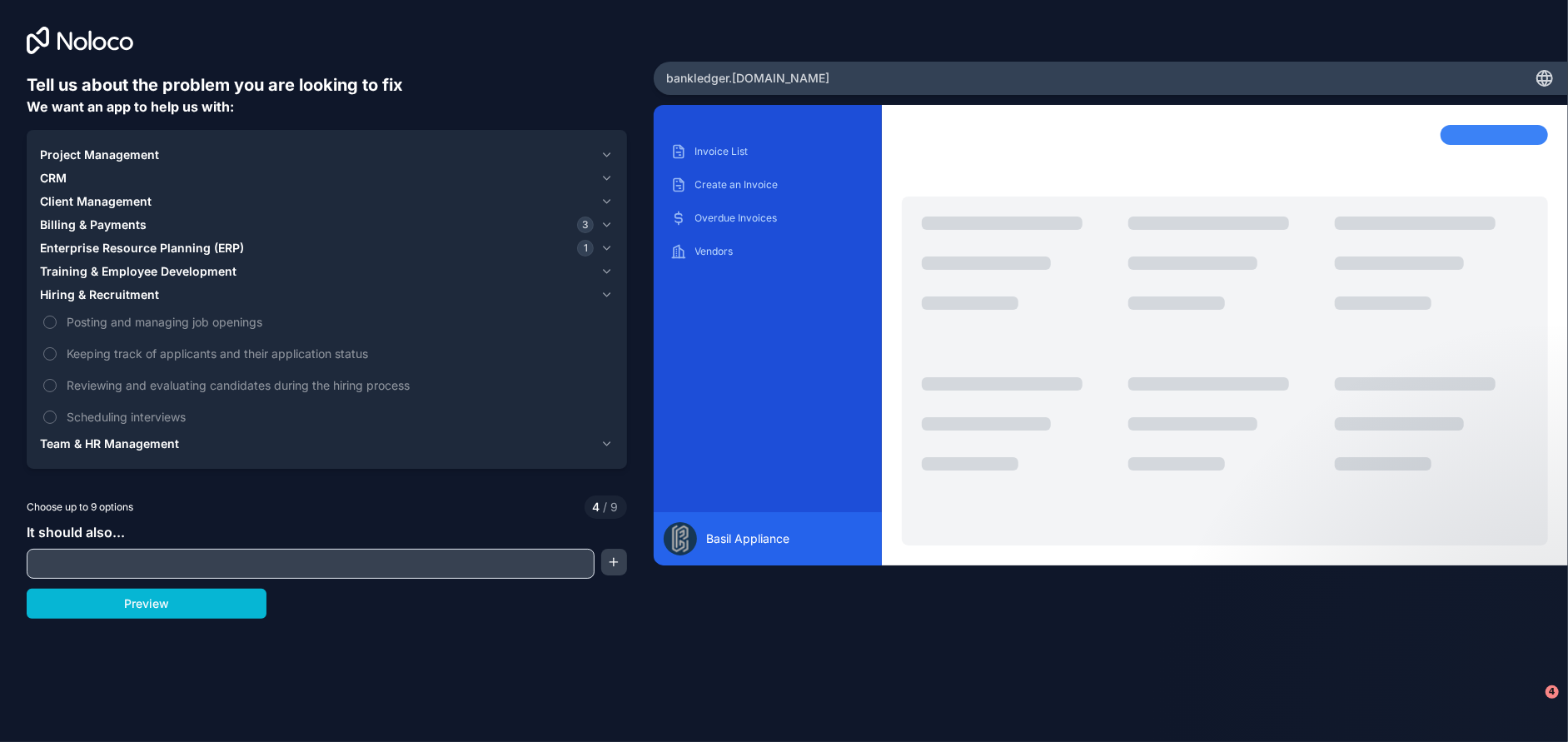
click at [610, 441] on icon "button" at bounding box center [607, 444] width 13 height 14
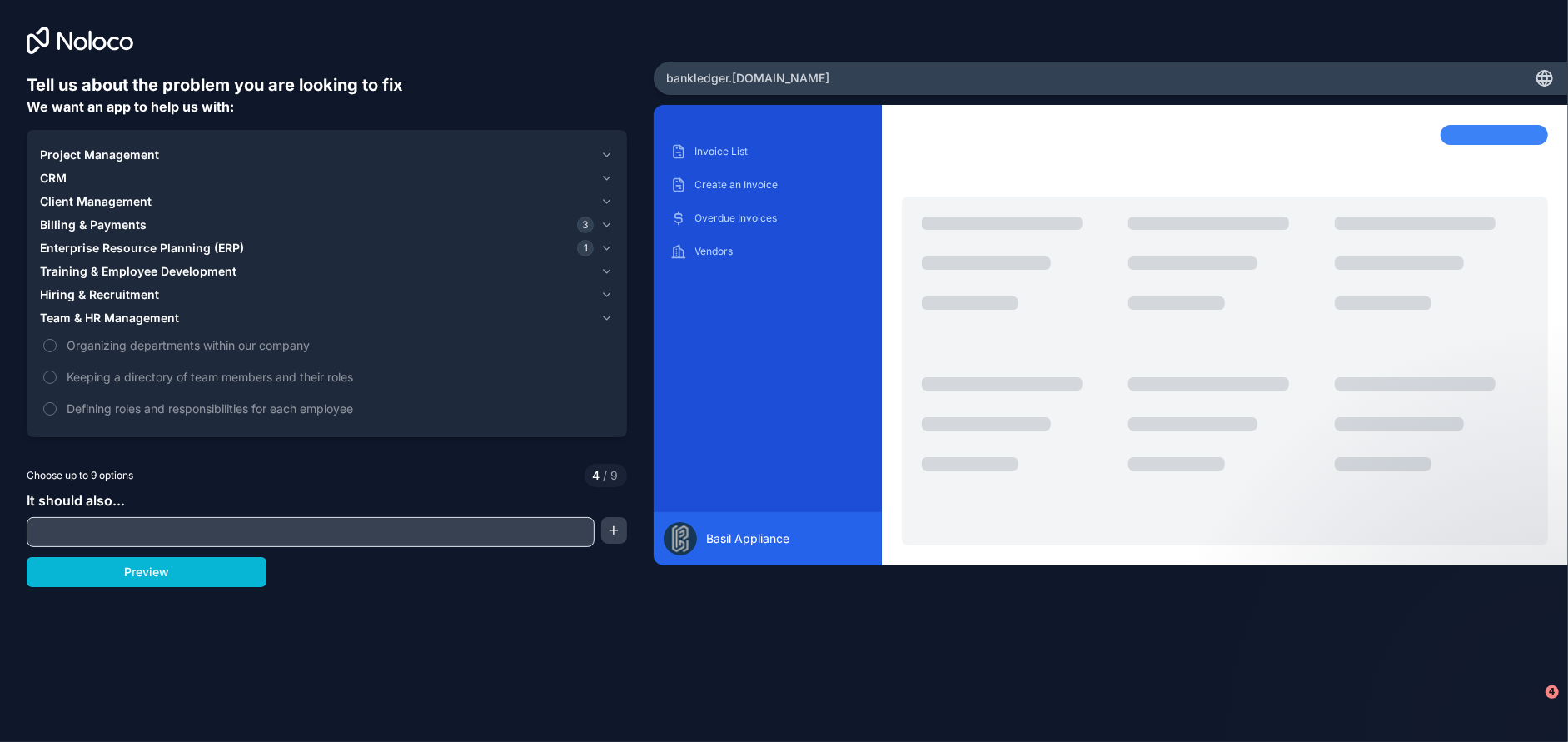
click at [109, 532] on input "text" at bounding box center [311, 532] width 559 height 23
type input "**********"
click at [116, 570] on button "Preview" at bounding box center [147, 572] width 240 height 30
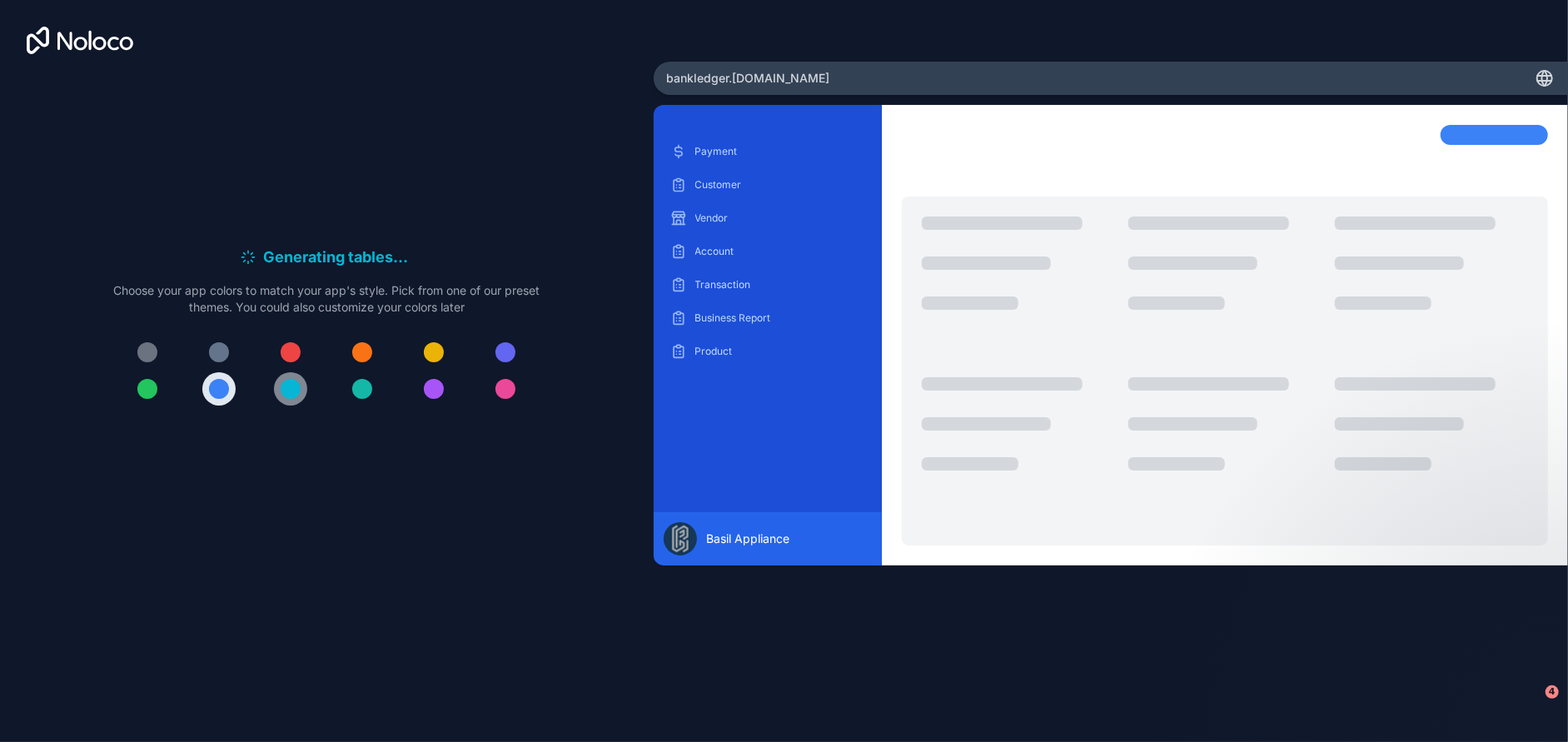
click at [293, 392] on div at bounding box center [291, 389] width 20 height 20
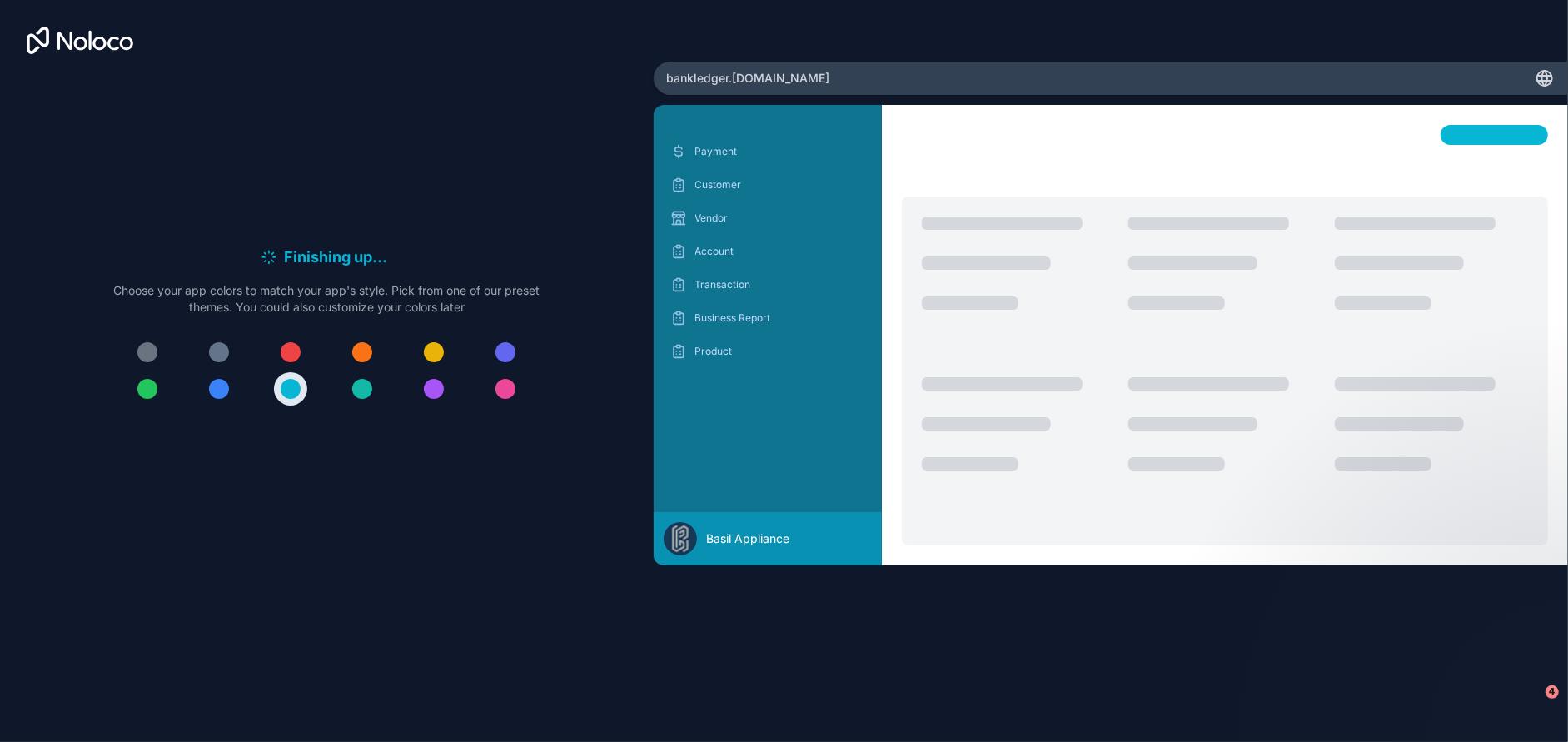
click at [494, 527] on div "Finishing up . . . Meanwhile, let's personalize it! Choose your app colors to m…" at bounding box center [326, 333] width 601 height 519
click at [370, 547] on div "Finishing up . . . Meanwhile, let's personalize it! Choose your app colors to m…" at bounding box center [326, 333] width 601 height 519
click at [294, 393] on div at bounding box center [291, 389] width 20 height 20
click at [719, 148] on p "Payment" at bounding box center [781, 151] width 171 height 14
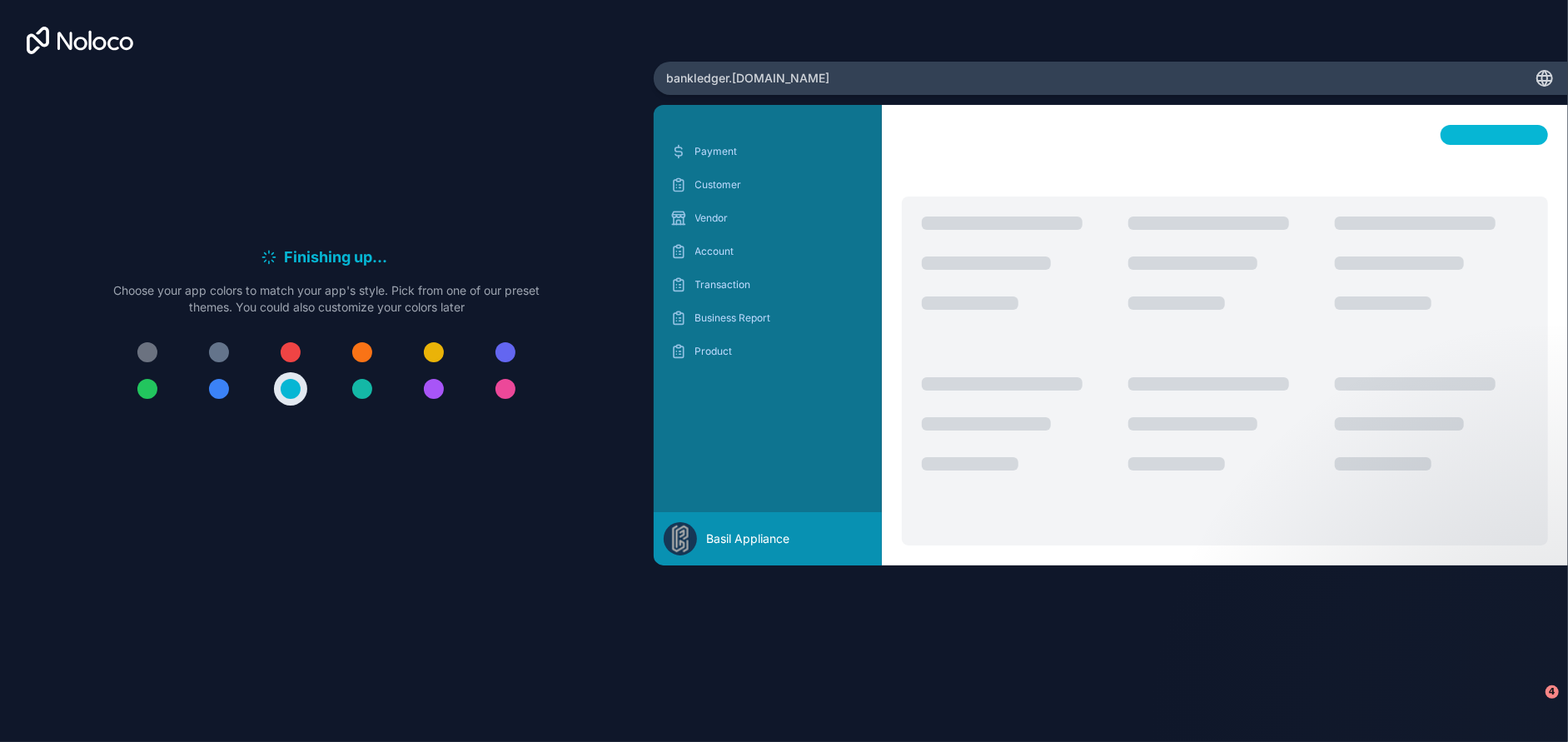
click at [485, 605] on div "Finishing up . . . Meanwhile, let's personalize it! Choose your app colors to m…" at bounding box center [326, 309] width 654 height 619
drag, startPoint x: 290, startPoint y: 106, endPoint x: 535, endPoint y: 236, distance: 277.4
